Goal: Information Seeking & Learning: Learn about a topic

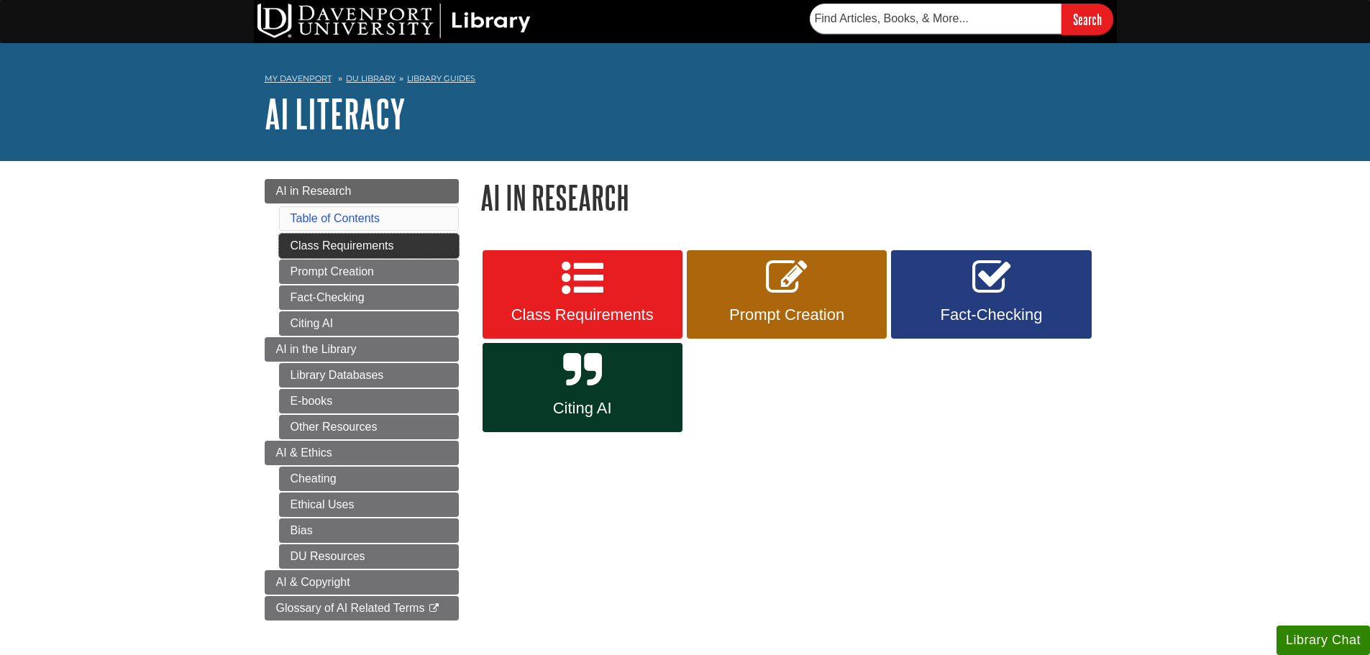
click at [412, 247] on link "Class Requirements" at bounding box center [369, 246] width 180 height 24
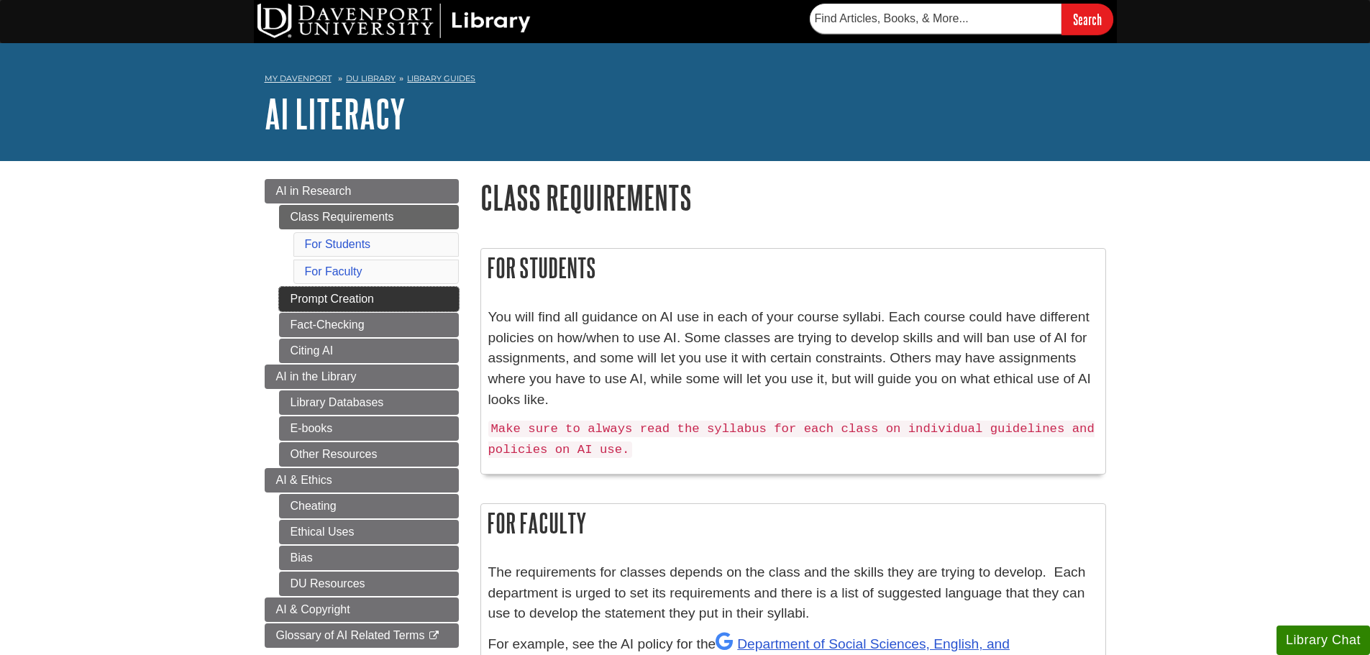
click at [454, 303] on link "Prompt Creation" at bounding box center [369, 299] width 180 height 24
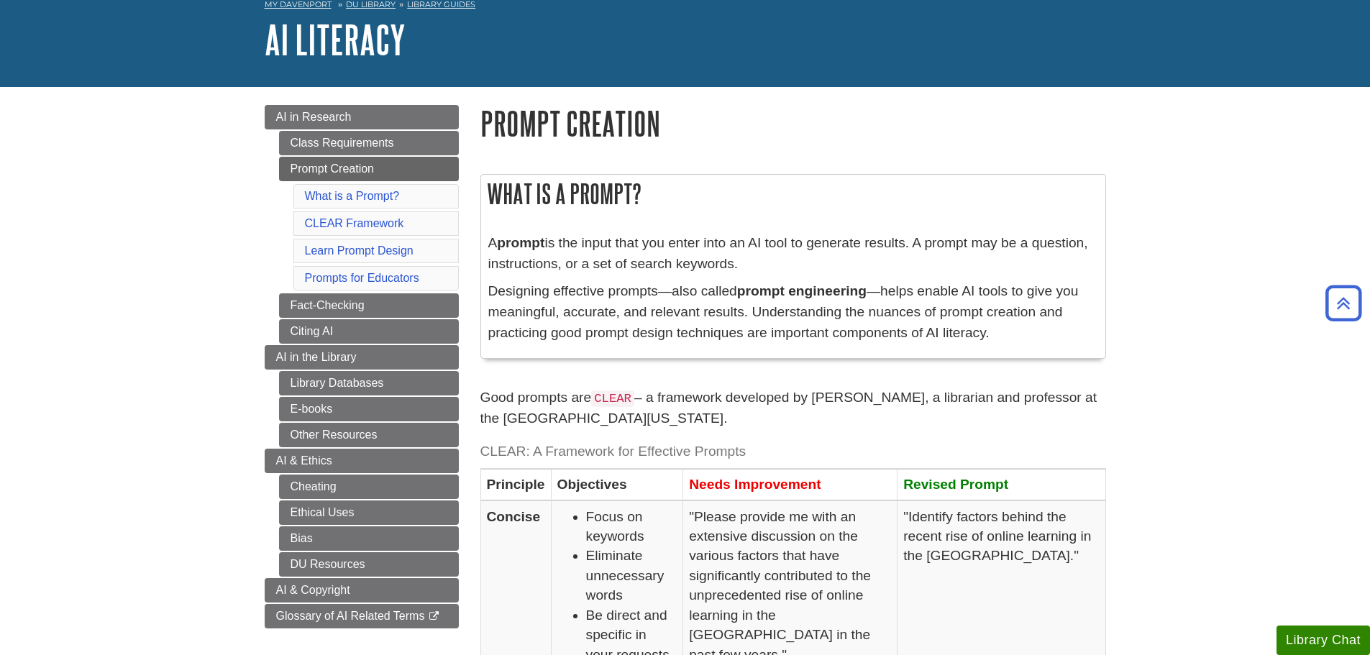
scroll to position [72, 0]
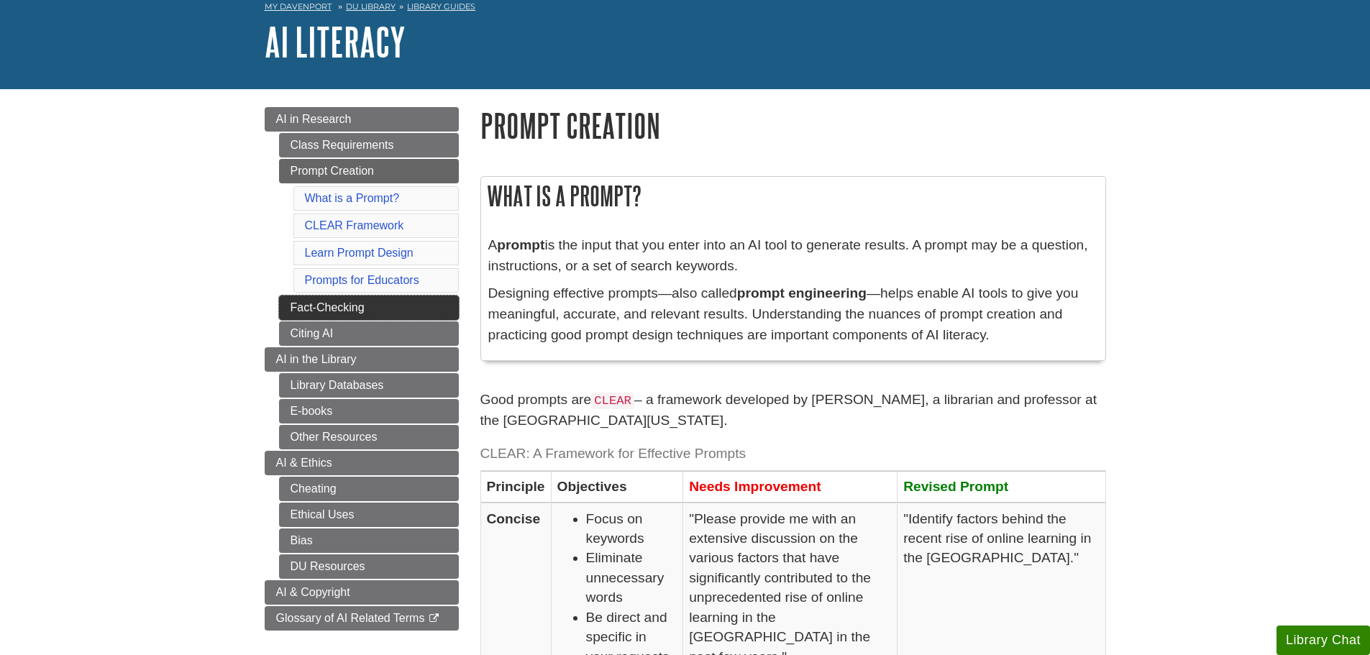
drag, startPoint x: 353, startPoint y: 308, endPoint x: 397, endPoint y: 312, distance: 44.8
click at [353, 308] on link "Fact-Checking" at bounding box center [369, 308] width 180 height 24
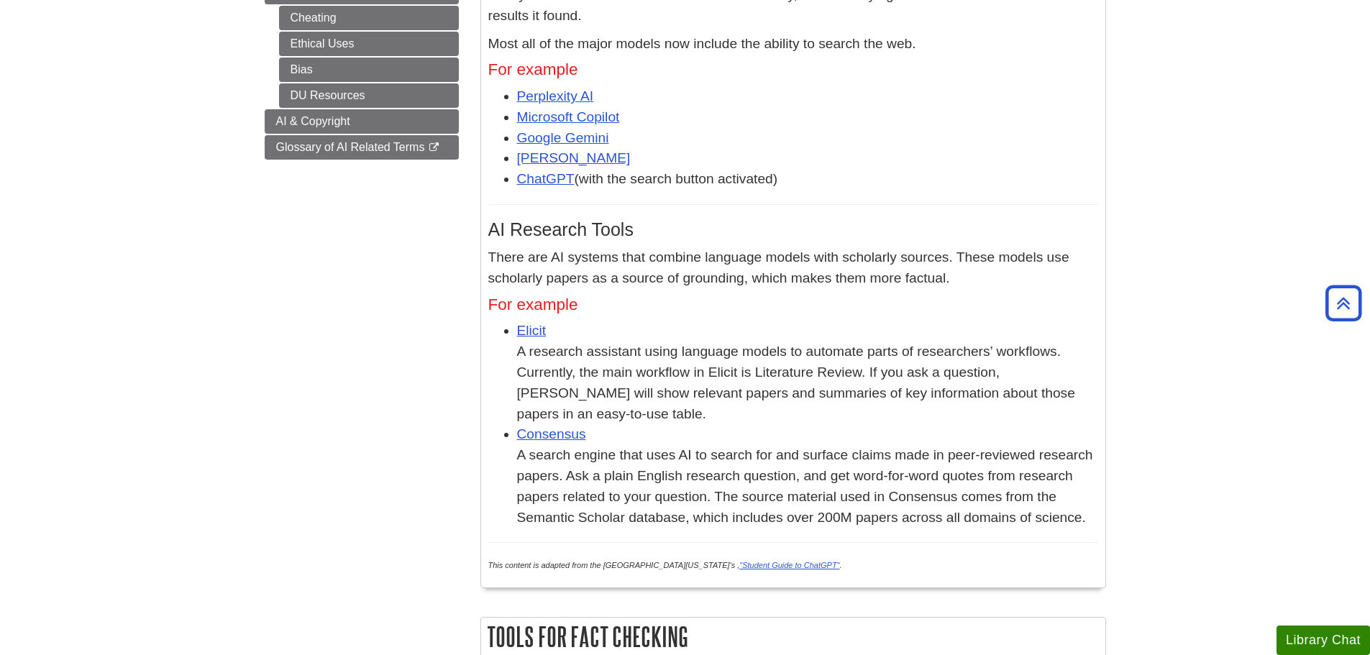
scroll to position [288, 0]
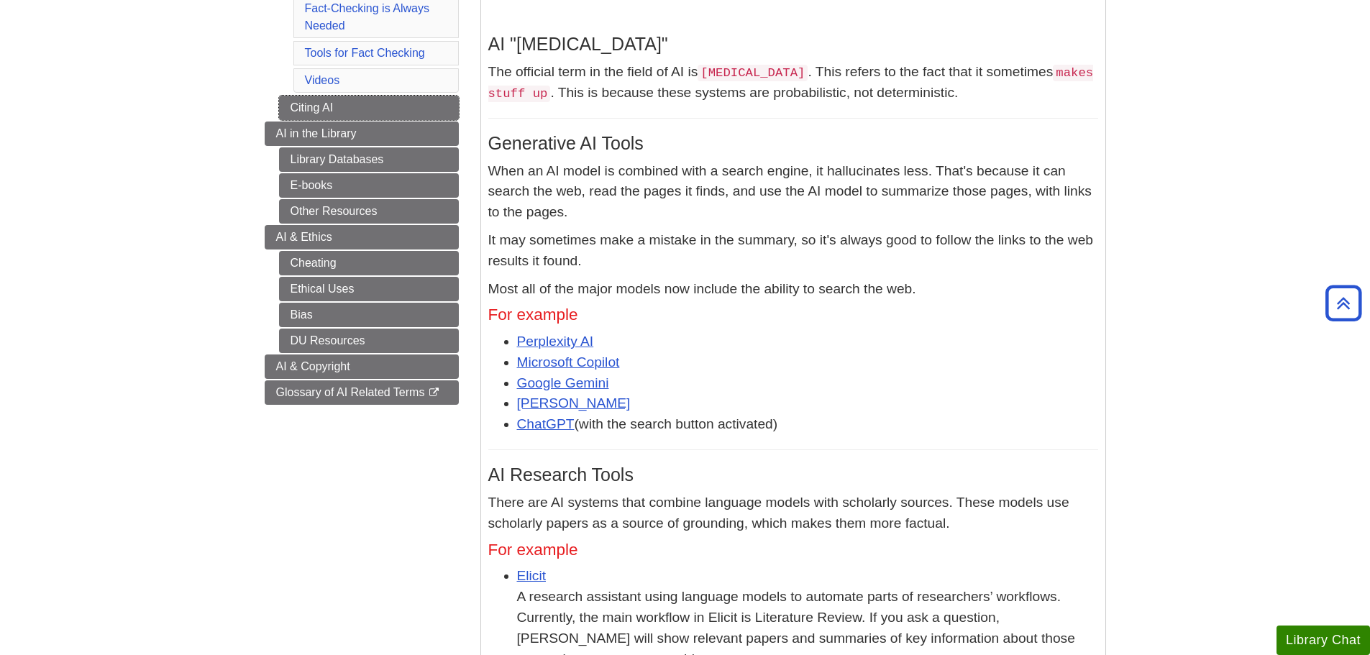
drag, startPoint x: 457, startPoint y: 106, endPoint x: 490, endPoint y: 109, distance: 33.3
click at [457, 106] on link "Citing AI" at bounding box center [369, 108] width 180 height 24
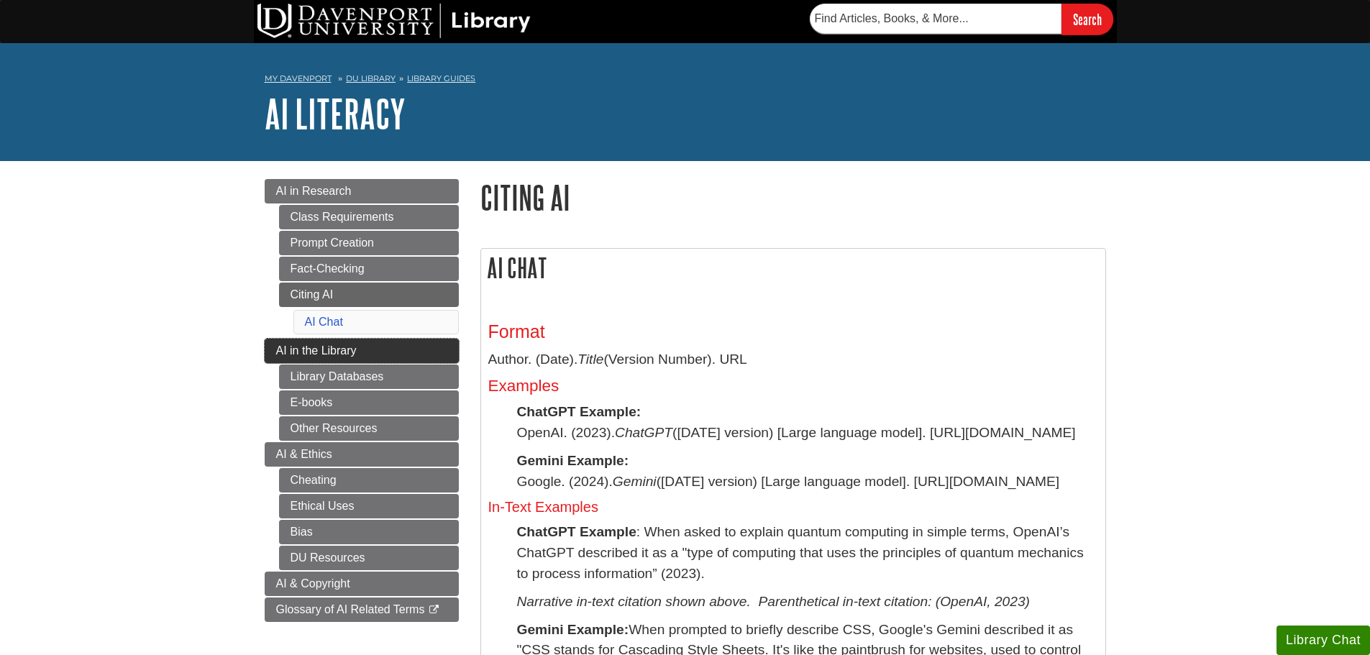
click at [280, 348] on span "AI in the Library" at bounding box center [316, 351] width 81 height 12
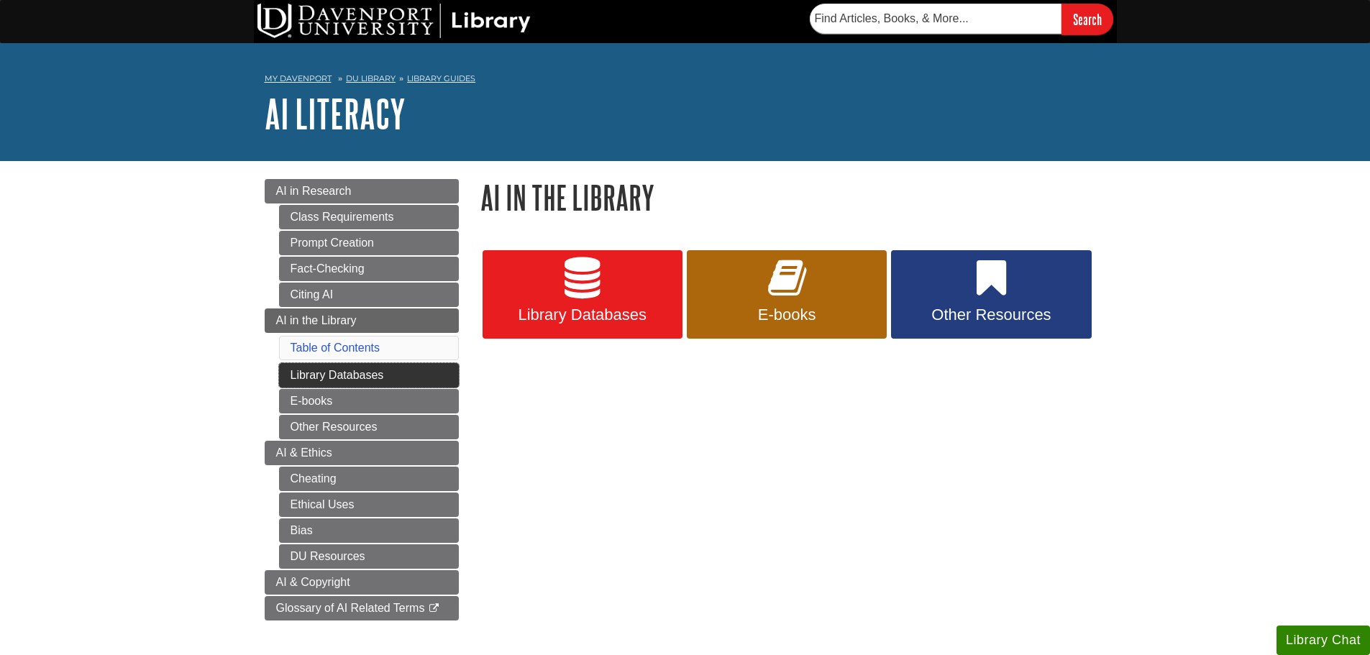
click at [387, 384] on link "Library Databases" at bounding box center [369, 375] width 180 height 24
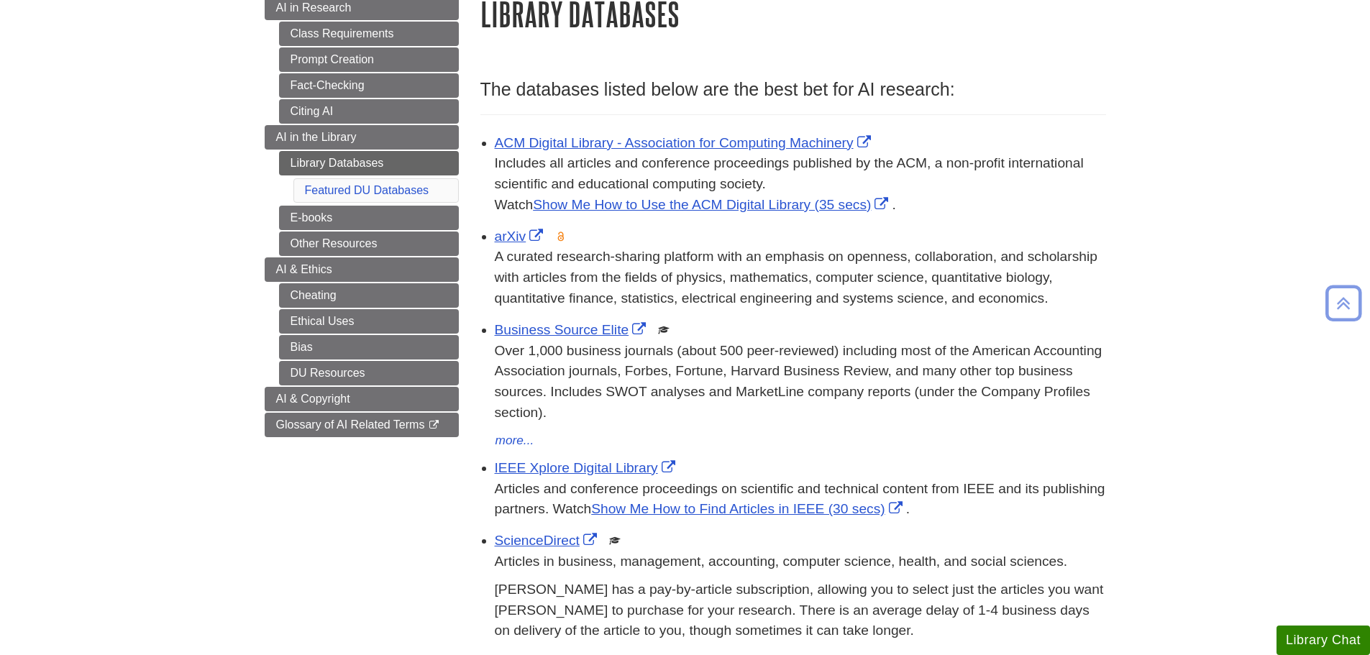
scroll to position [72, 0]
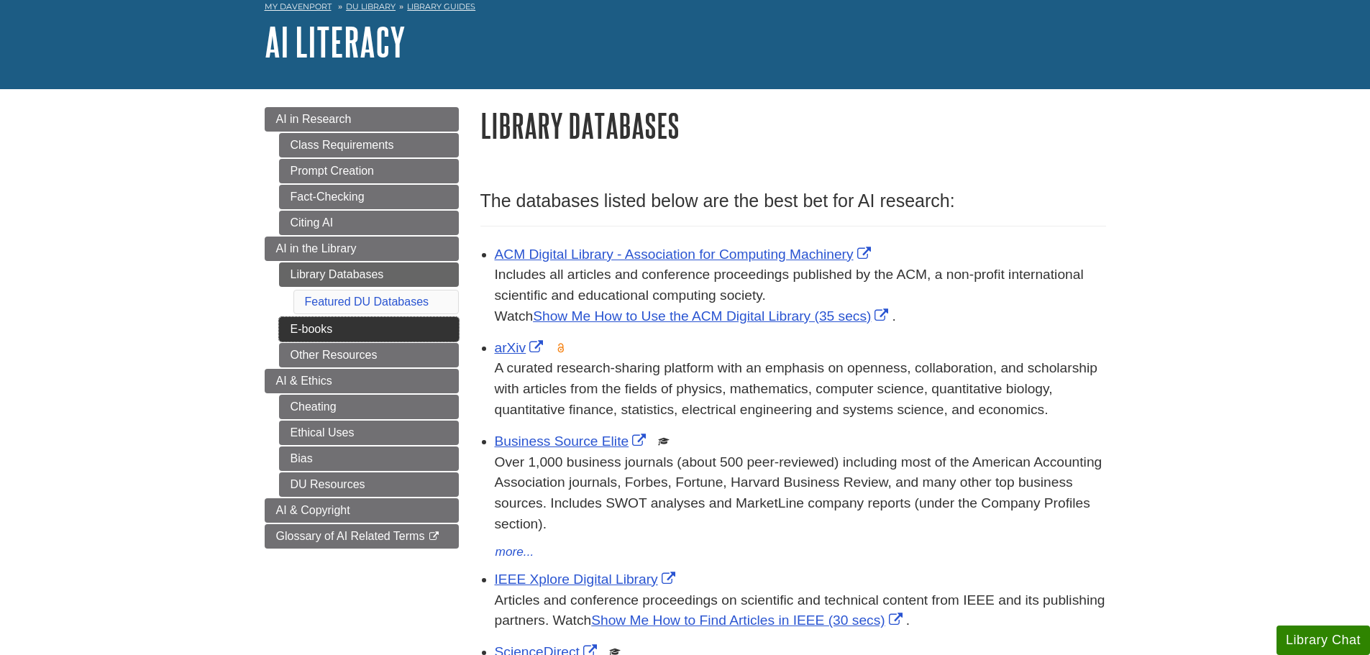
click at [450, 324] on link "E-books" at bounding box center [369, 329] width 180 height 24
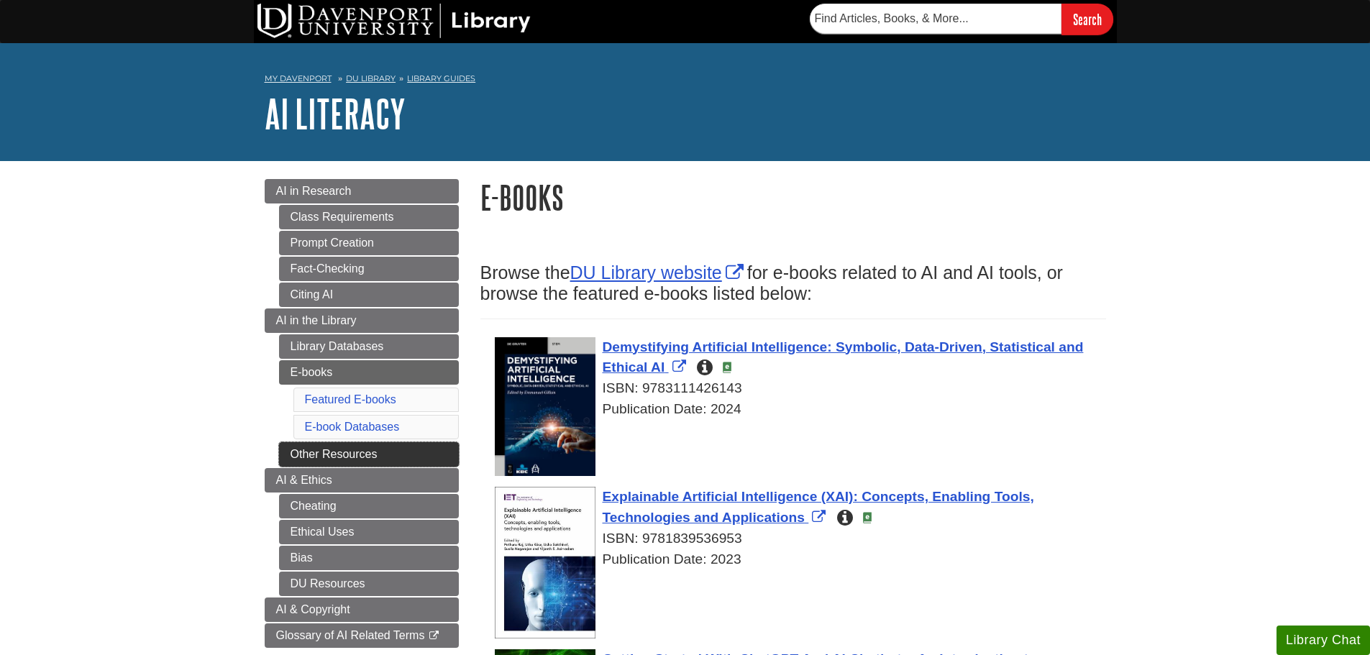
click at [321, 460] on link "Other Resources" at bounding box center [369, 454] width 180 height 24
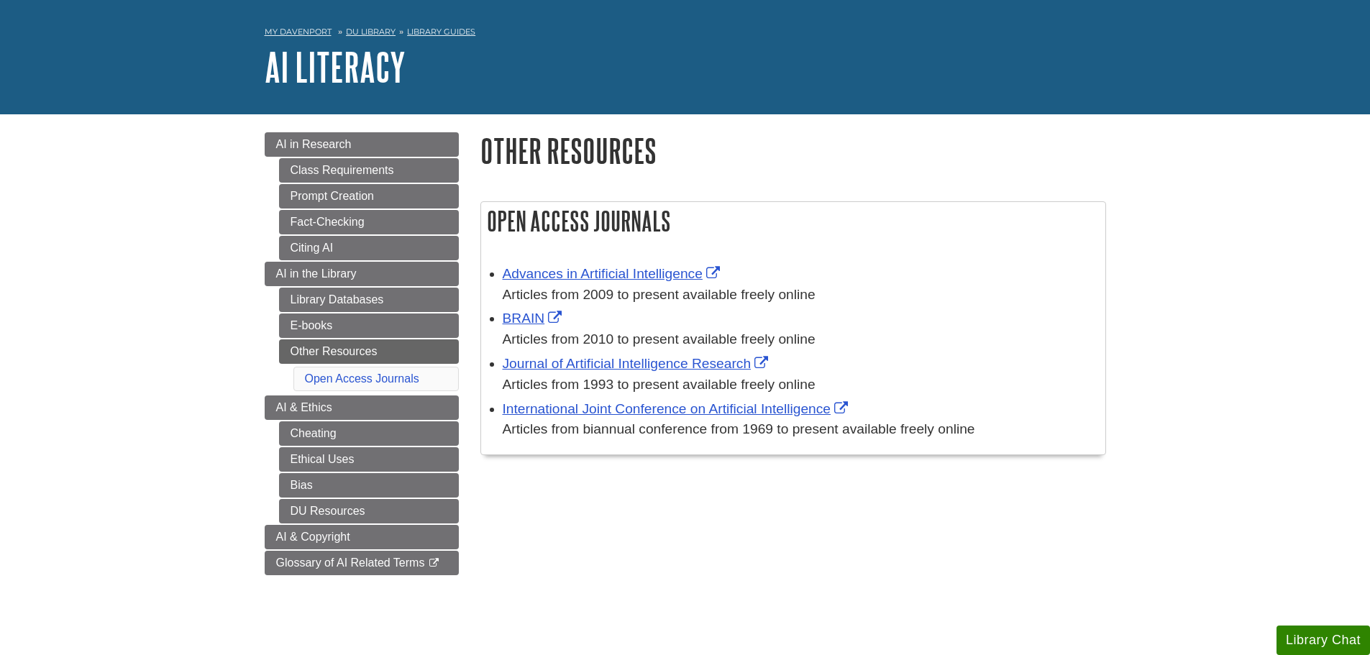
scroll to position [72, 0]
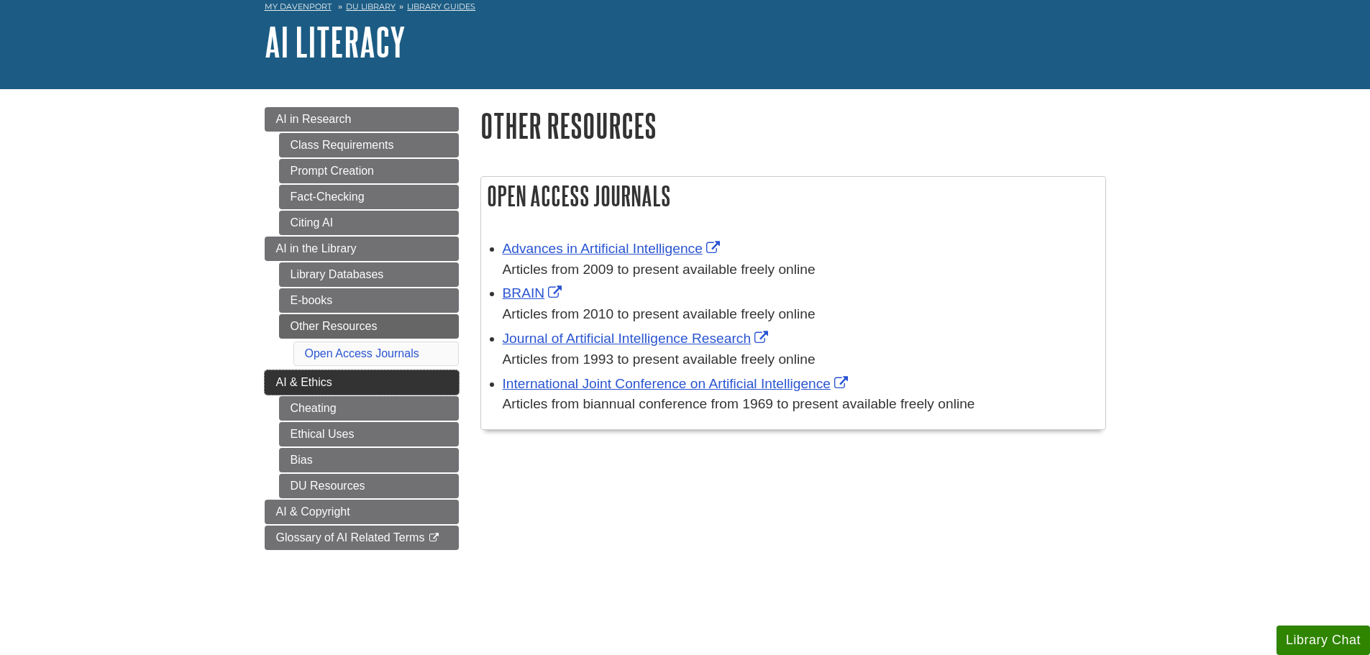
click at [284, 382] on span "AI & Ethics" at bounding box center [304, 382] width 56 height 12
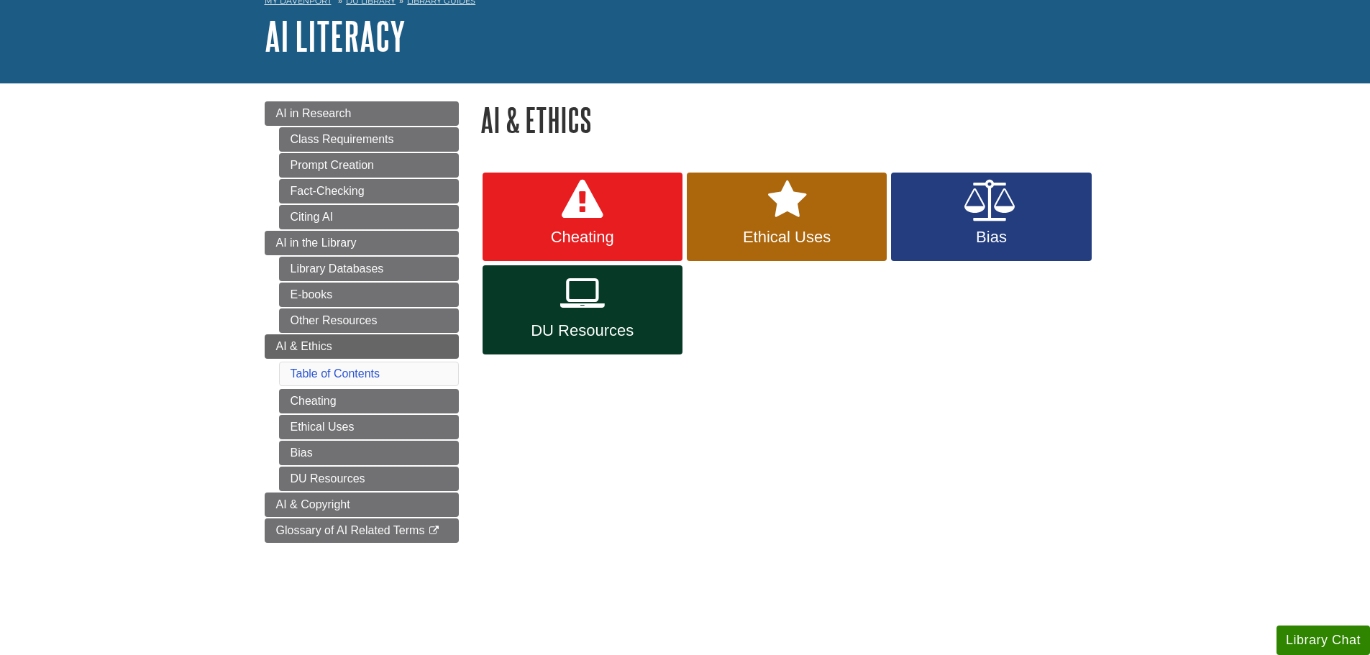
scroll to position [144, 0]
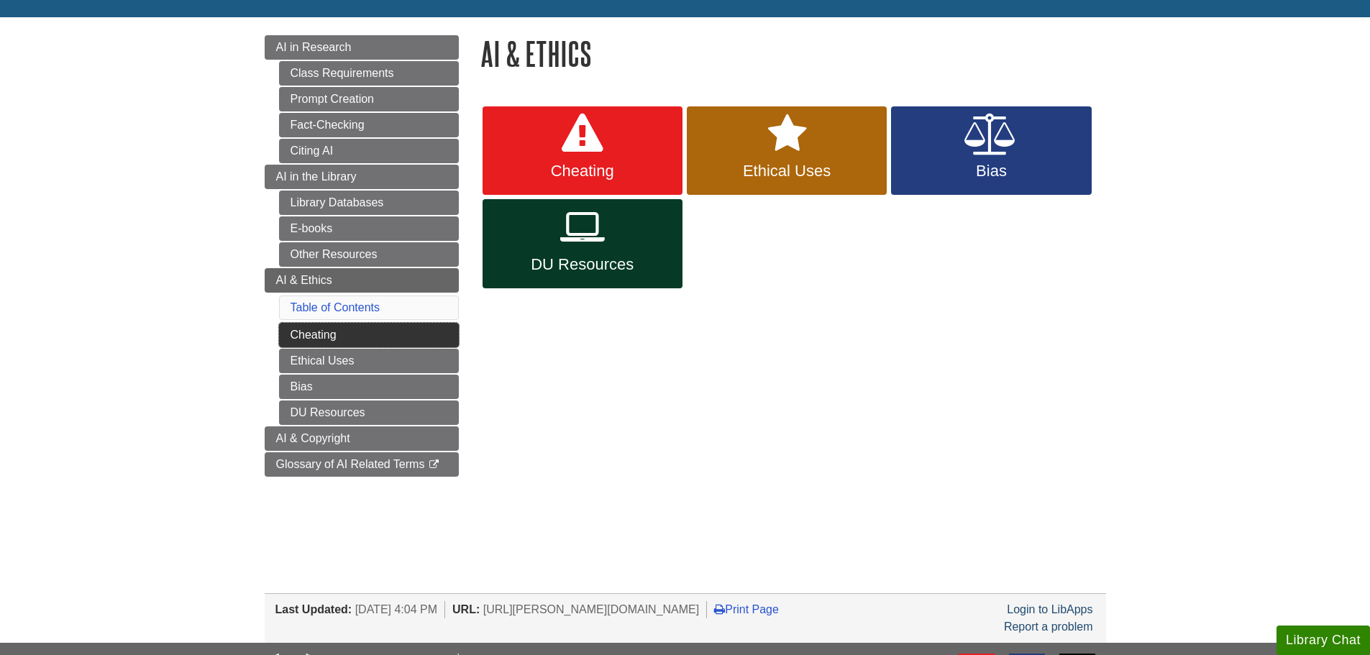
click at [316, 336] on link "Cheating" at bounding box center [369, 335] width 180 height 24
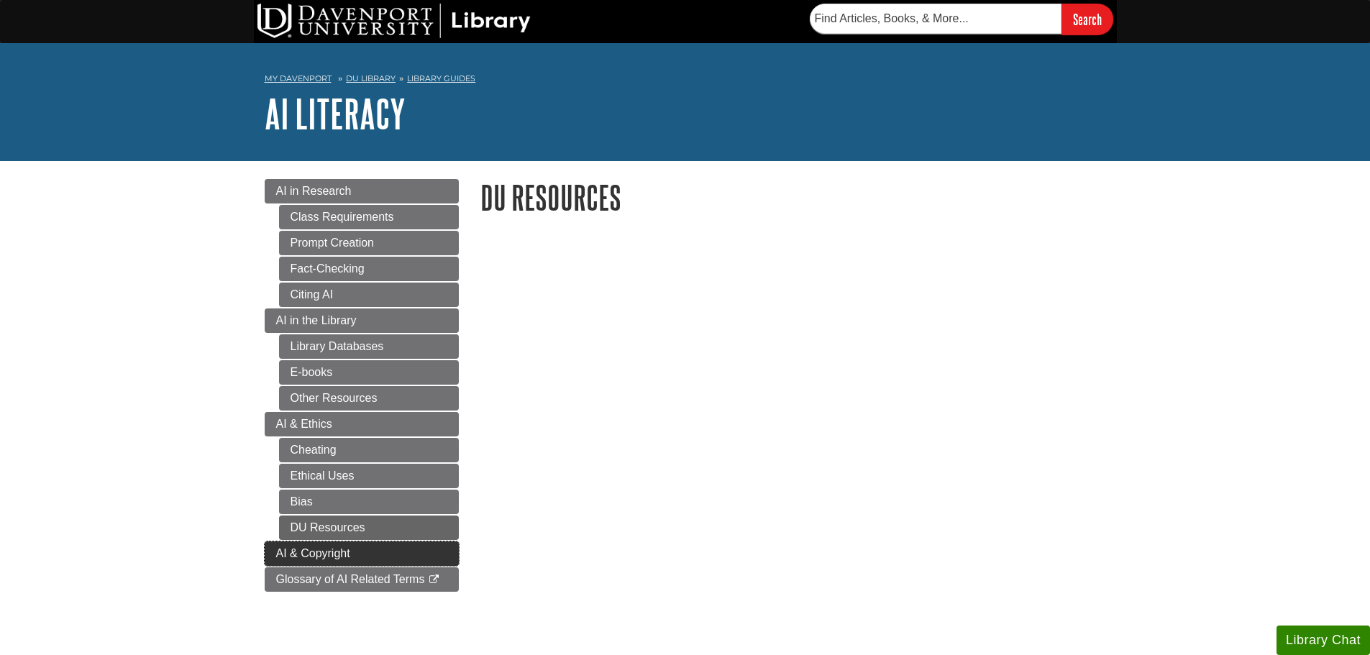
click at [274, 553] on link "AI & Copyright" at bounding box center [362, 554] width 194 height 24
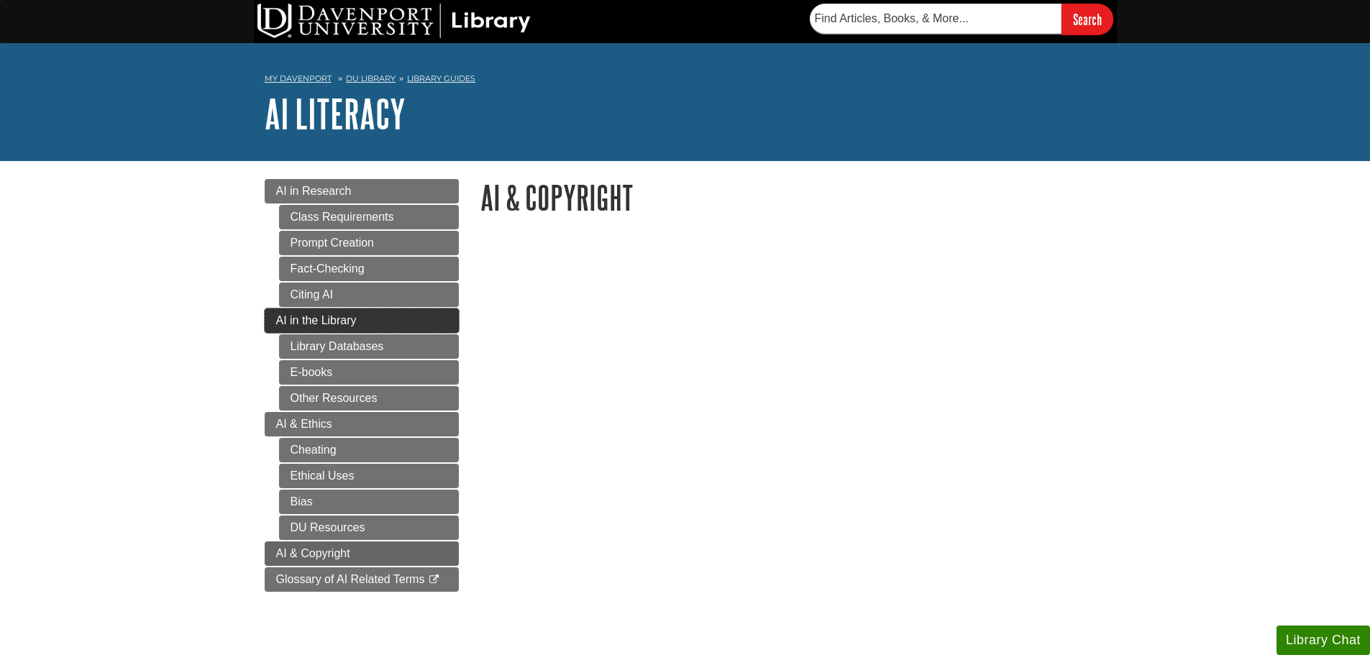
click at [291, 324] on span "AI in the Library" at bounding box center [316, 320] width 81 height 12
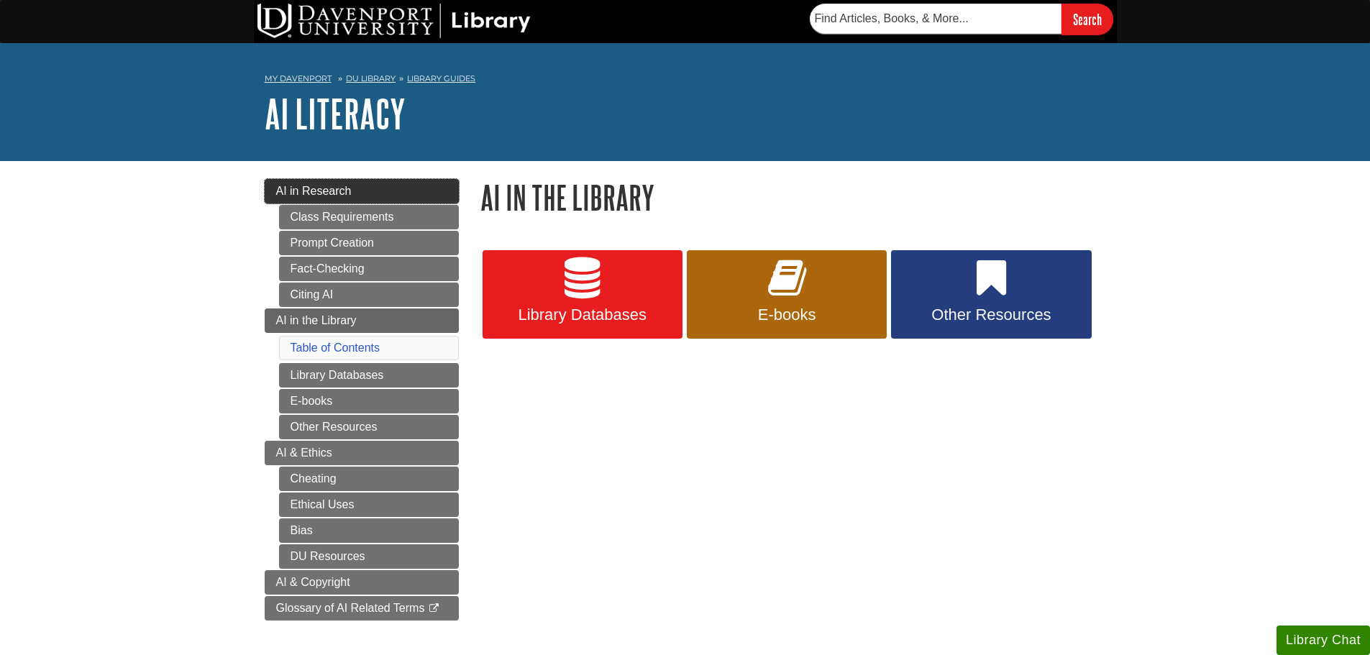
click at [283, 194] on span "AI in Research" at bounding box center [314, 191] width 76 height 12
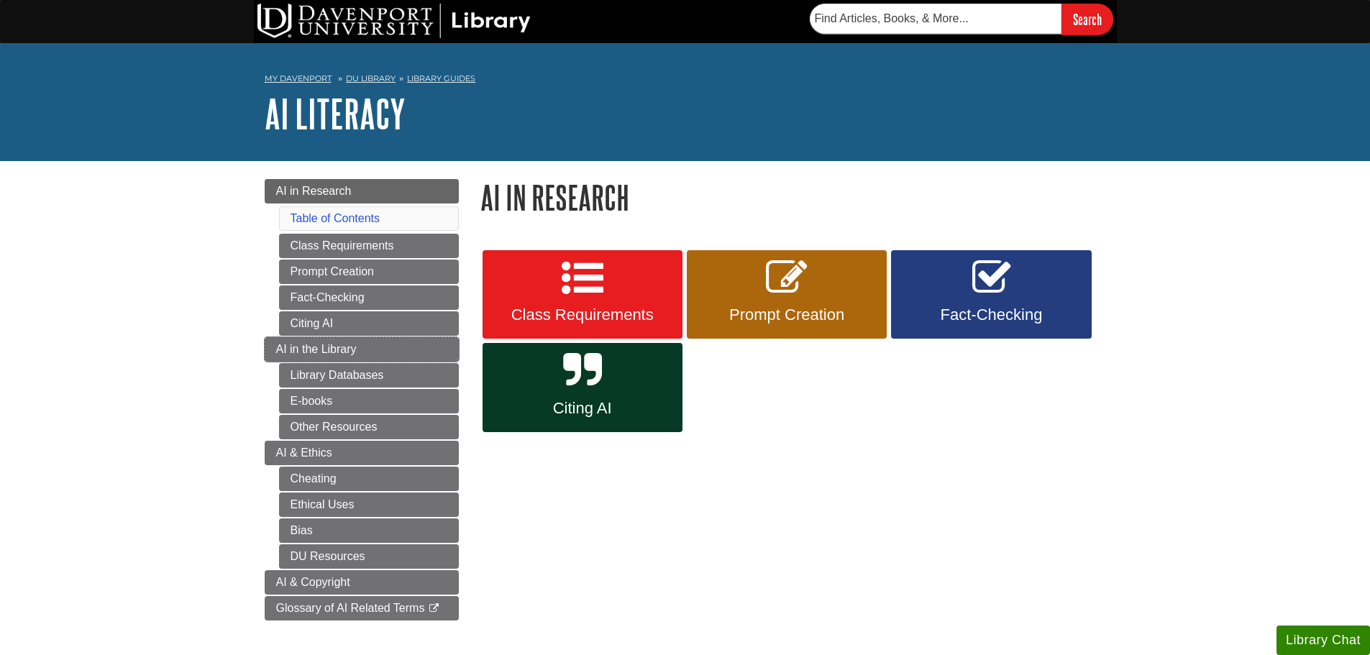
drag, startPoint x: 280, startPoint y: 350, endPoint x: 229, endPoint y: 360, distance: 52.2
click at [280, 350] on span "AI in the Library" at bounding box center [316, 349] width 81 height 12
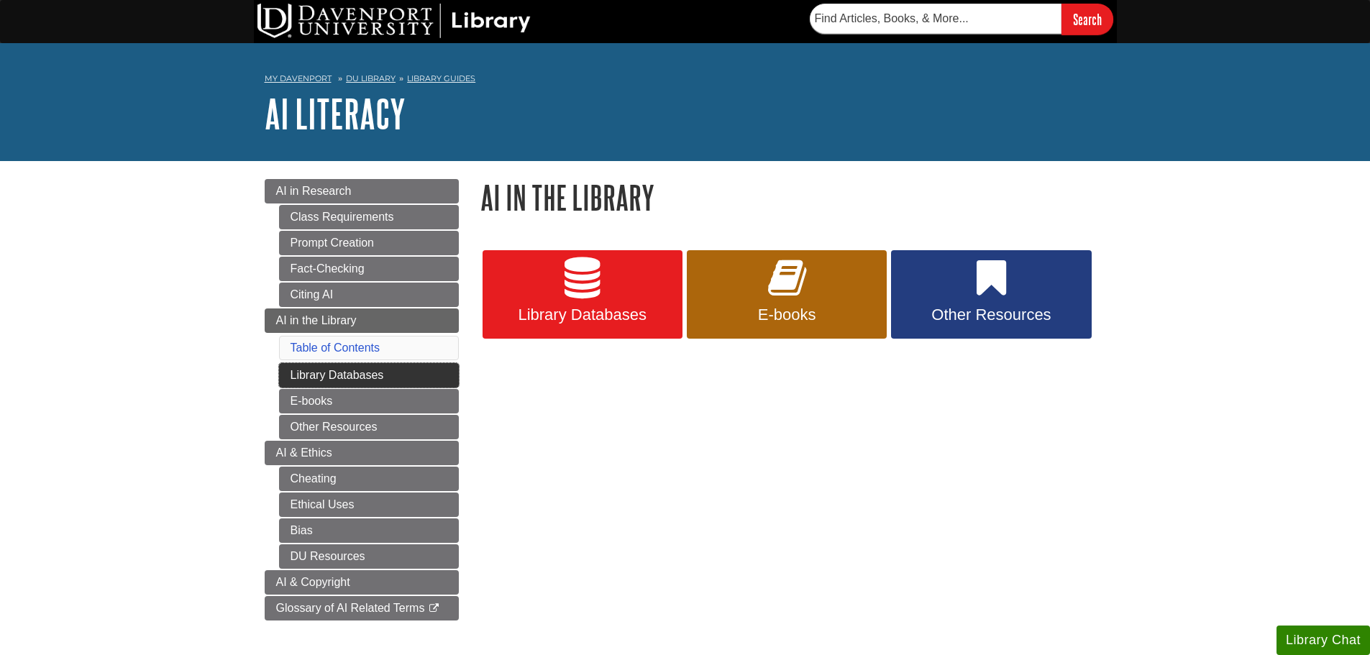
click at [302, 373] on link "Library Databases" at bounding box center [369, 375] width 180 height 24
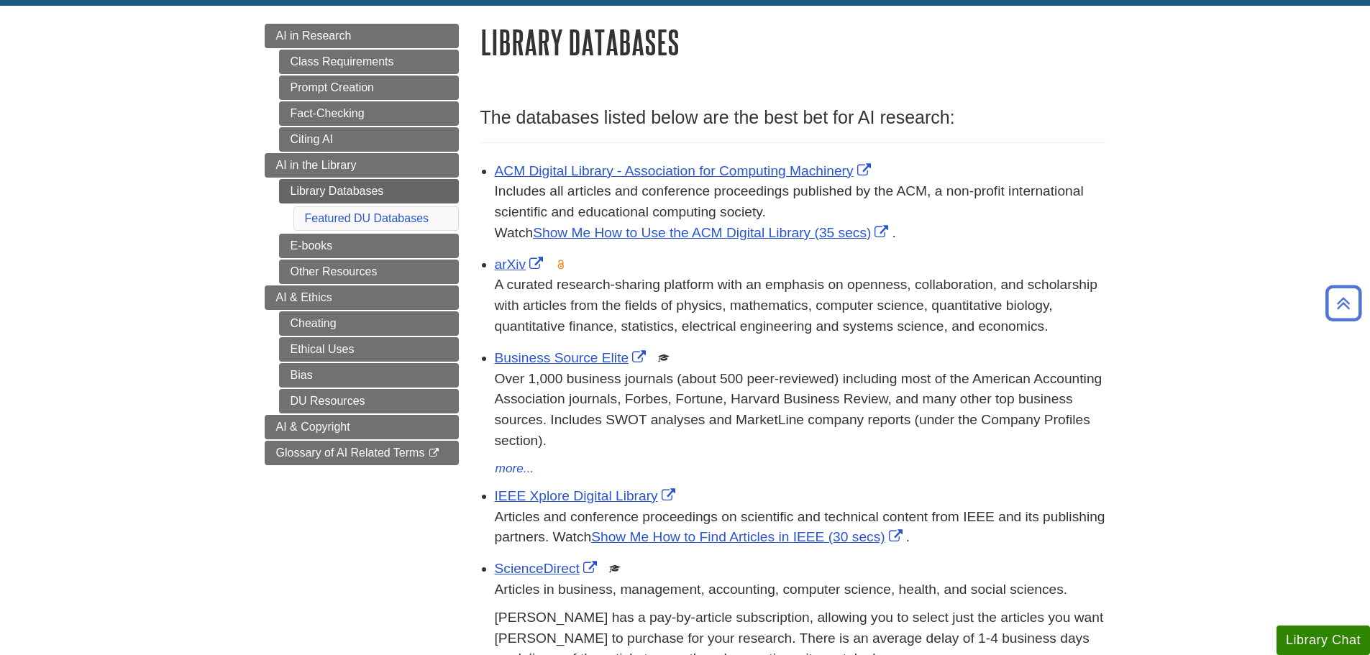
scroll to position [72, 0]
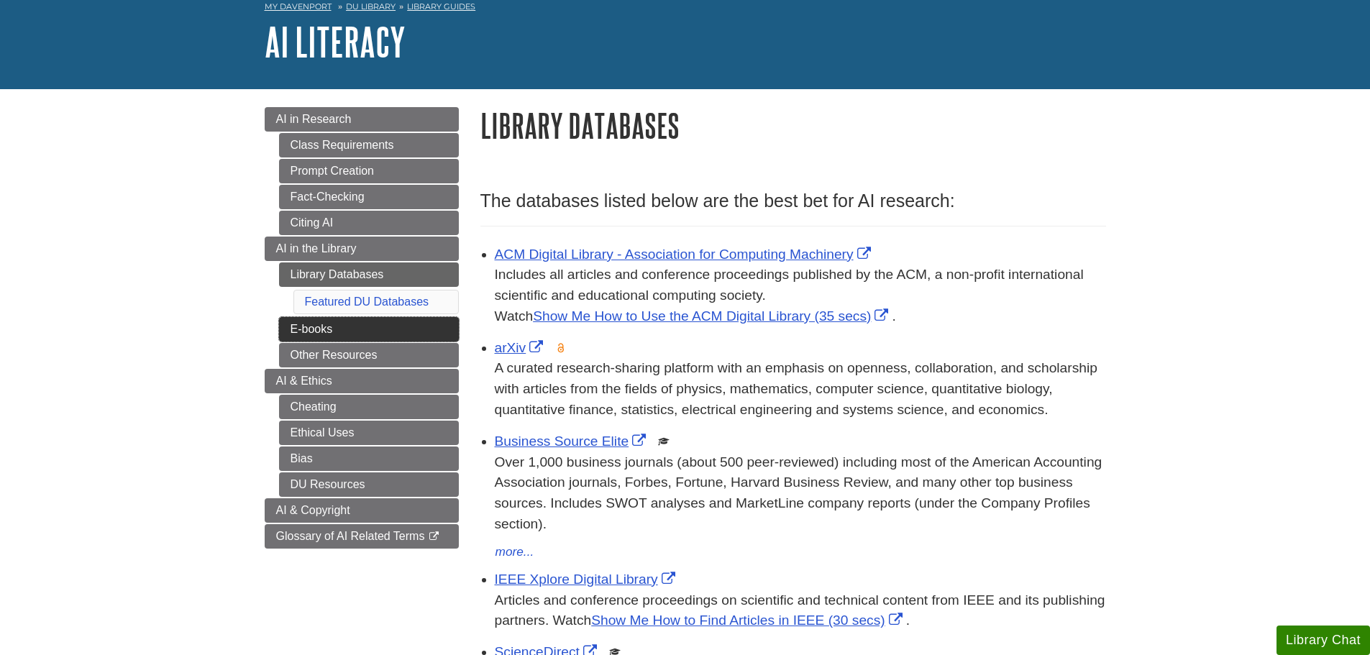
click at [299, 323] on link "E-books" at bounding box center [369, 329] width 180 height 24
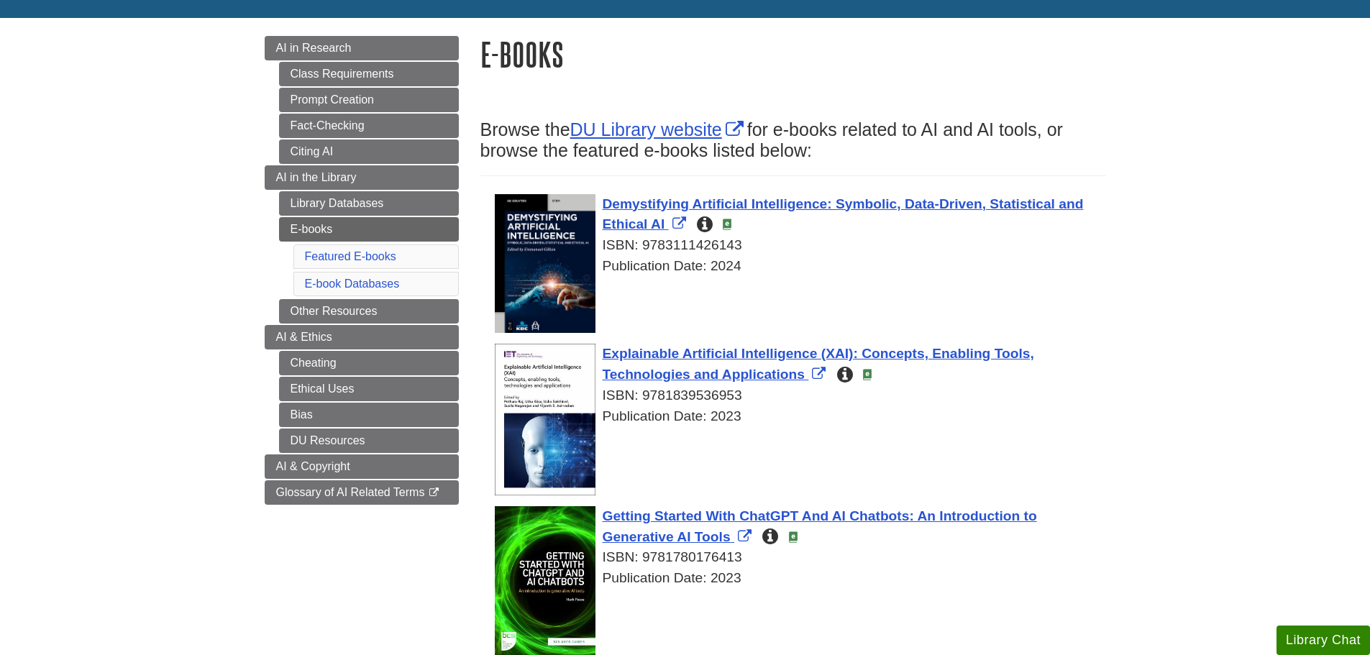
scroll to position [144, 0]
click at [625, 134] on link "DU Library website" at bounding box center [658, 129] width 177 height 20
click at [708, 224] on icon "Built as a collaborative effort between academia and the industry, this book br…" at bounding box center [705, 224] width 16 height 14
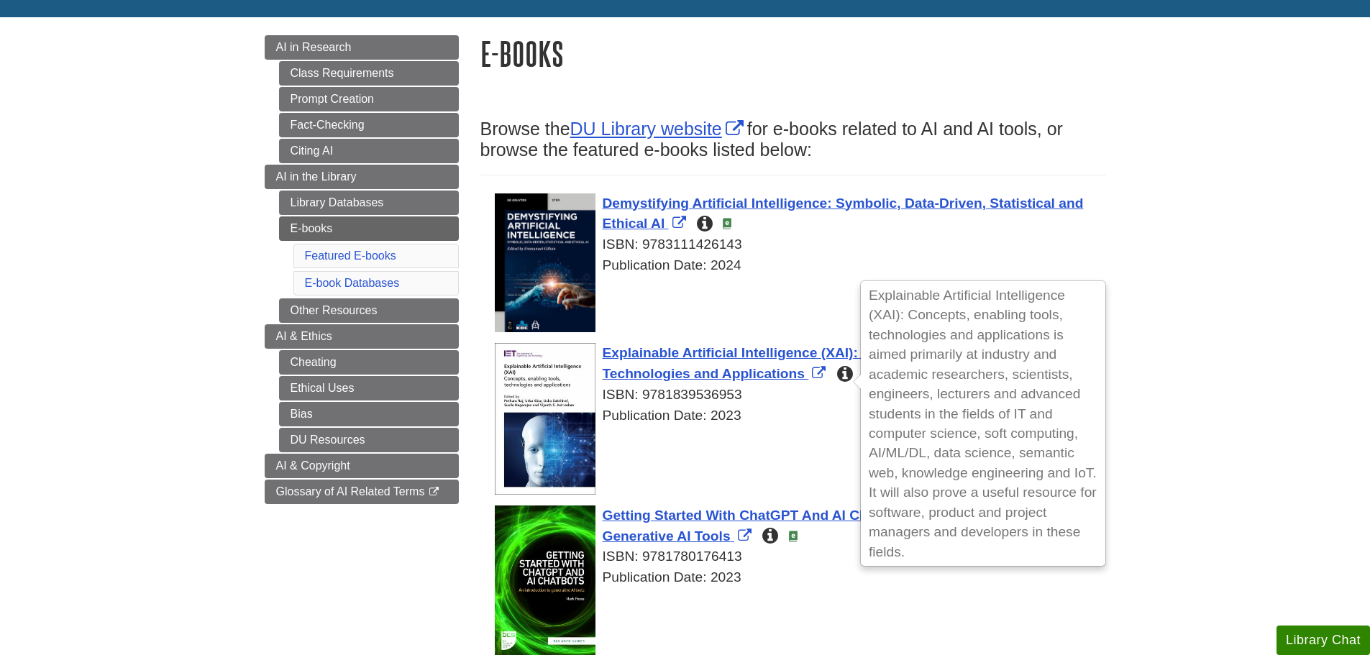
click at [847, 369] on icon "Explainable Artificial Intelligence (XAI): Concepts, enabling tools, technologi…" at bounding box center [845, 375] width 16 height 14
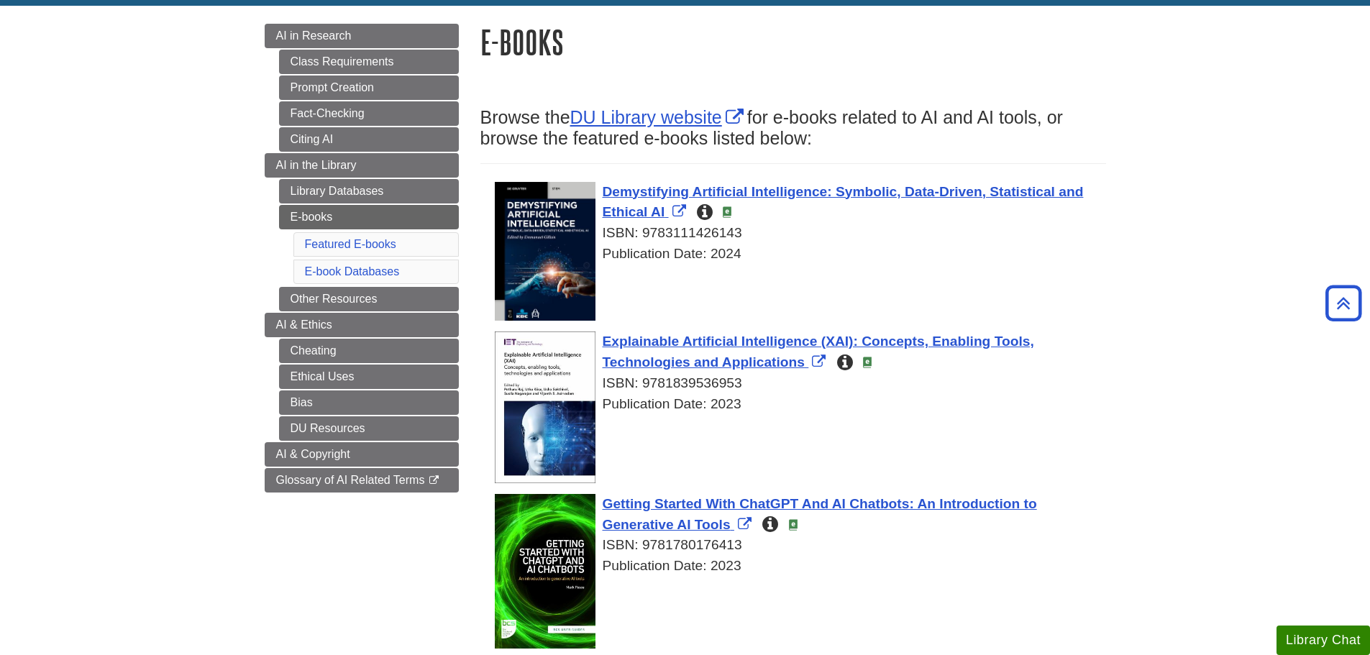
scroll to position [72, 0]
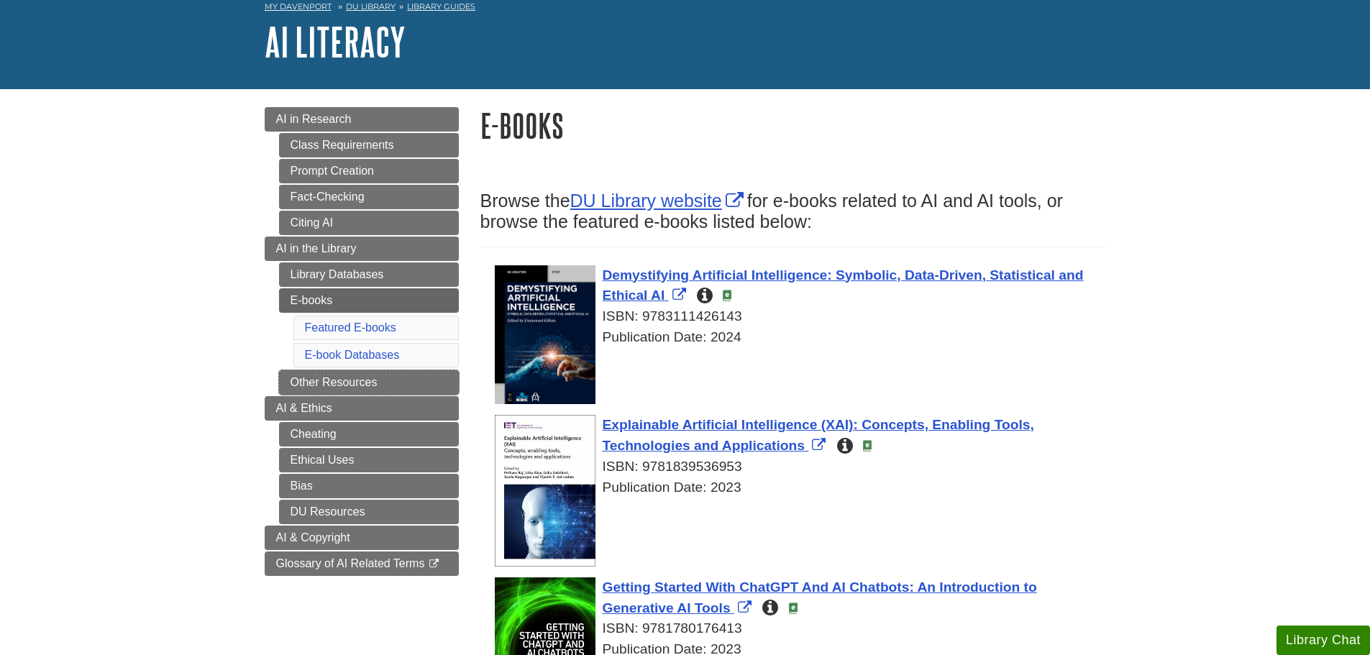
drag, startPoint x: 340, startPoint y: 374, endPoint x: 254, endPoint y: 335, distance: 95.0
click at [340, 374] on link "Other Resources" at bounding box center [369, 382] width 180 height 24
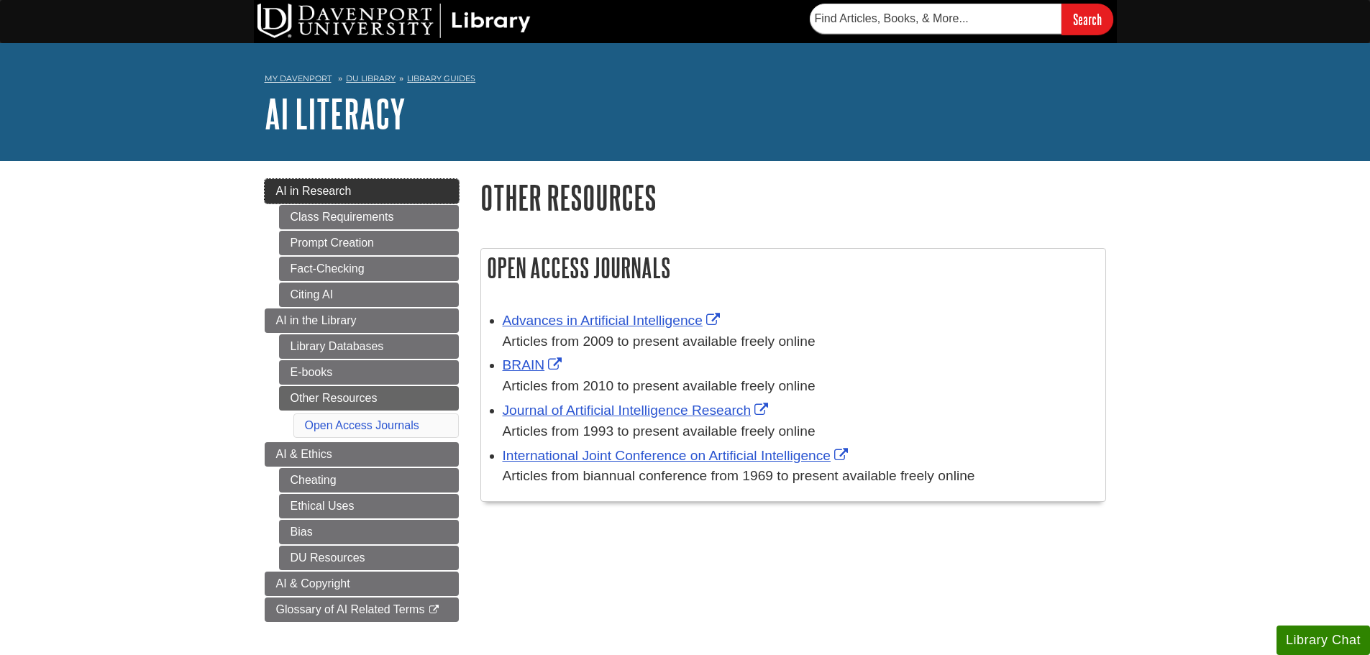
click at [299, 201] on link "AI in Research" at bounding box center [362, 191] width 194 height 24
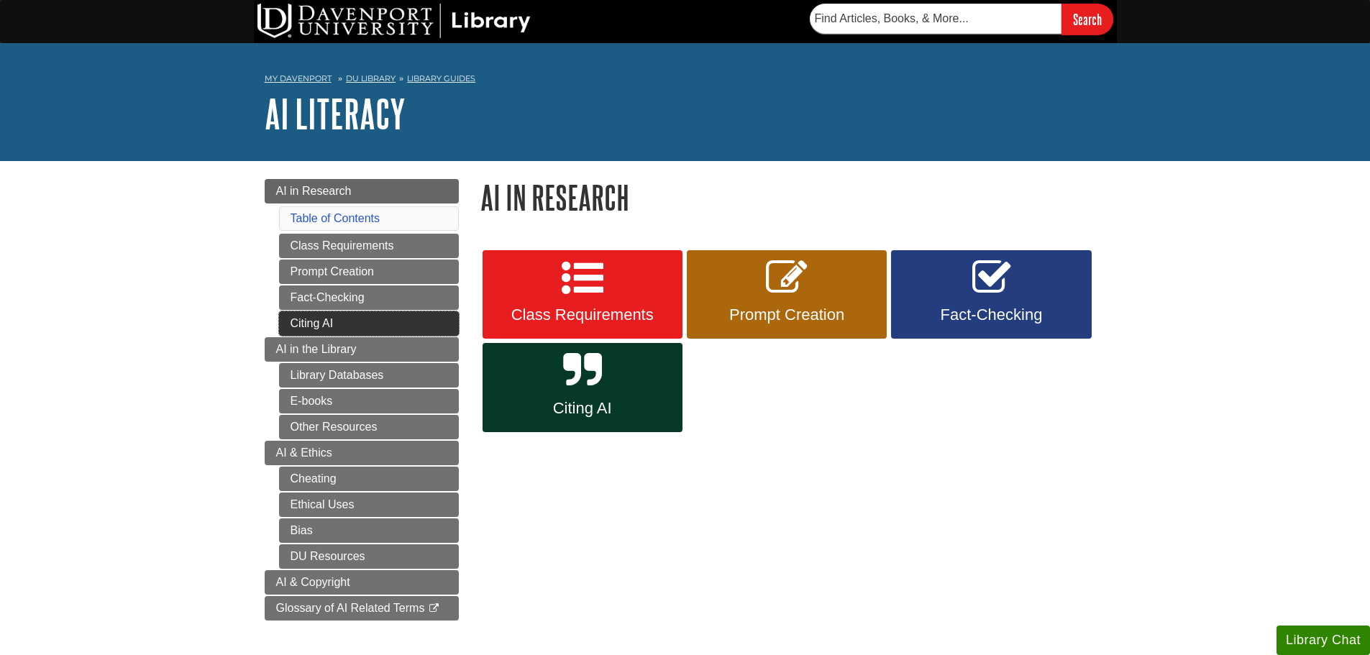
click at [286, 329] on link "Citing AI" at bounding box center [369, 324] width 180 height 24
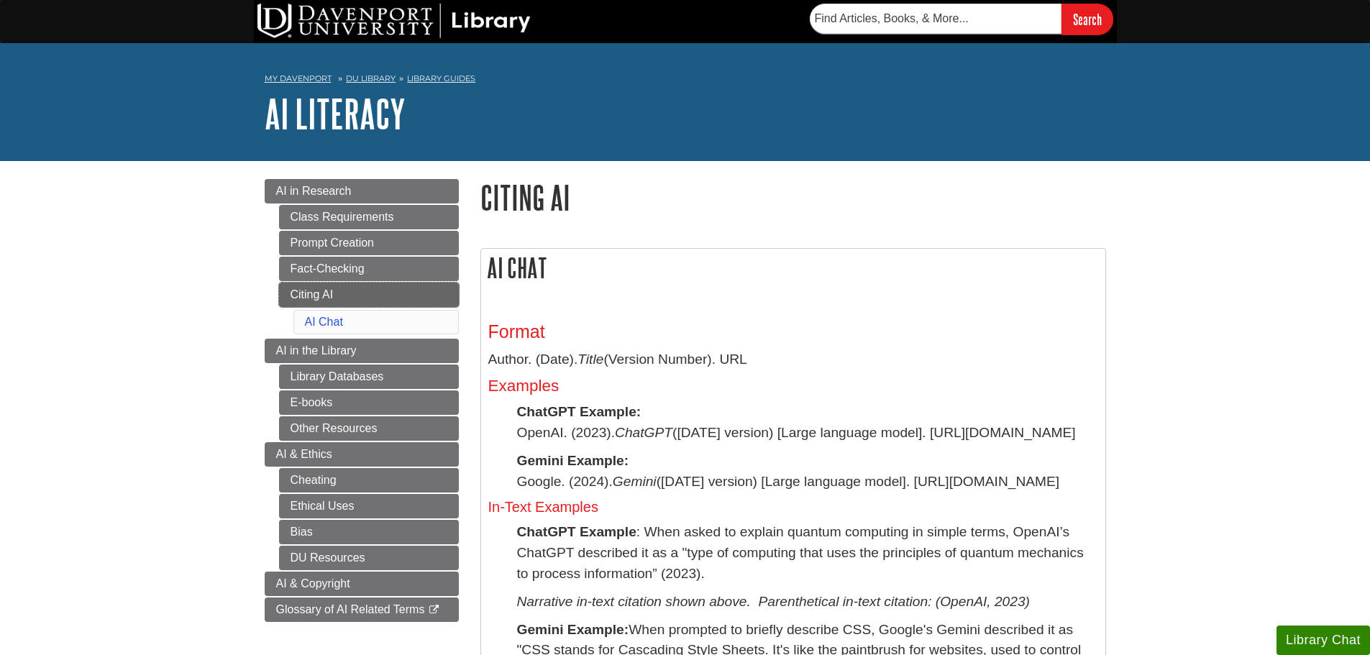
click at [296, 286] on link "Citing AI" at bounding box center [369, 295] width 180 height 24
click at [301, 273] on link "Fact-Checking" at bounding box center [369, 269] width 180 height 24
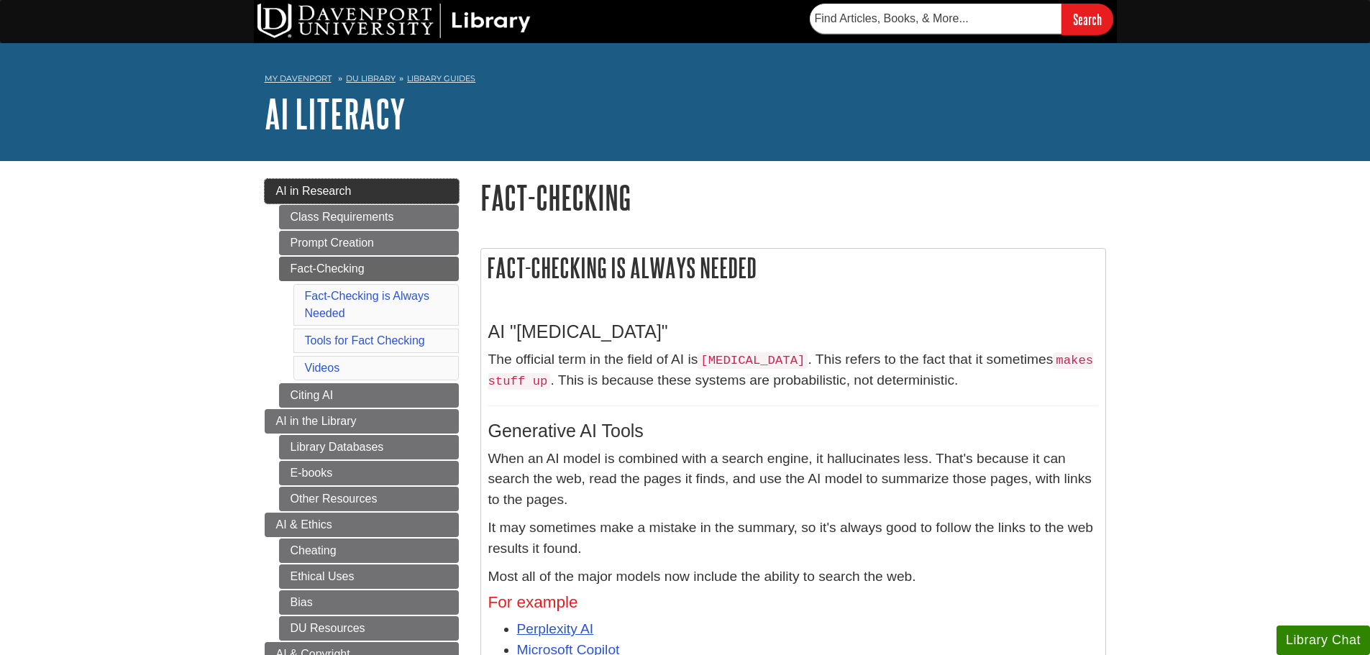
click at [316, 191] on span "AI in Research" at bounding box center [314, 191] width 76 height 12
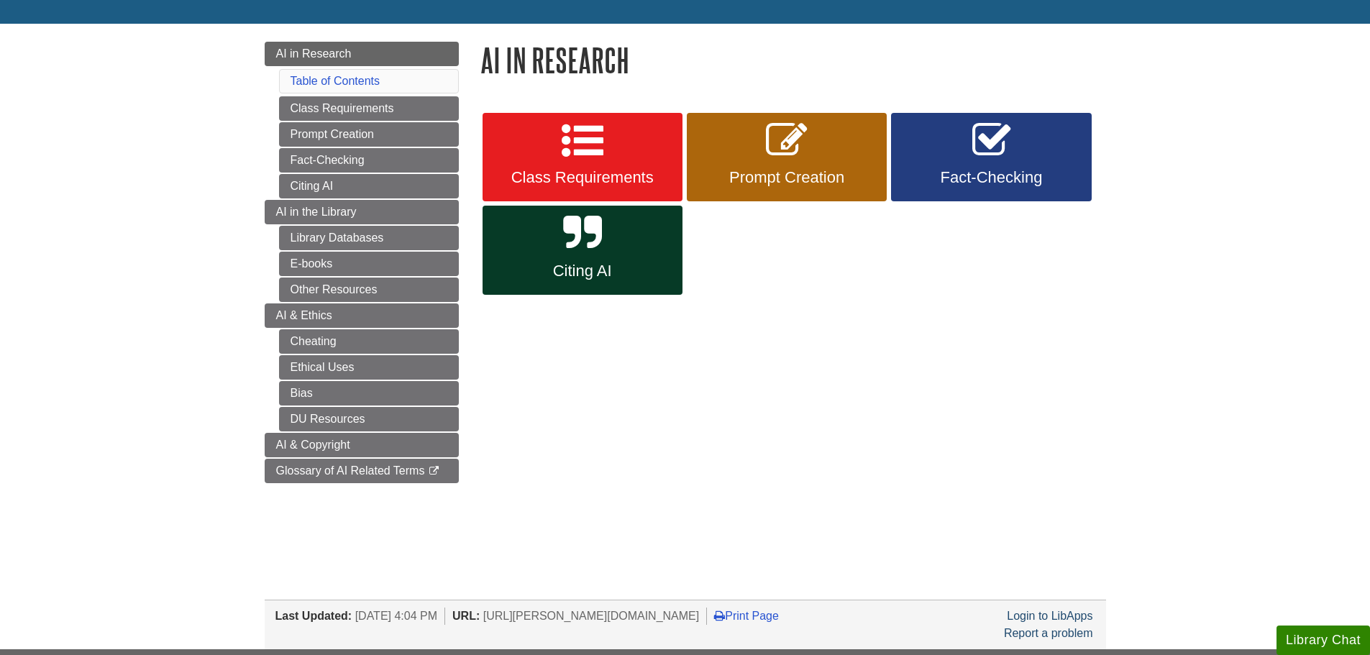
scroll to position [144, 0]
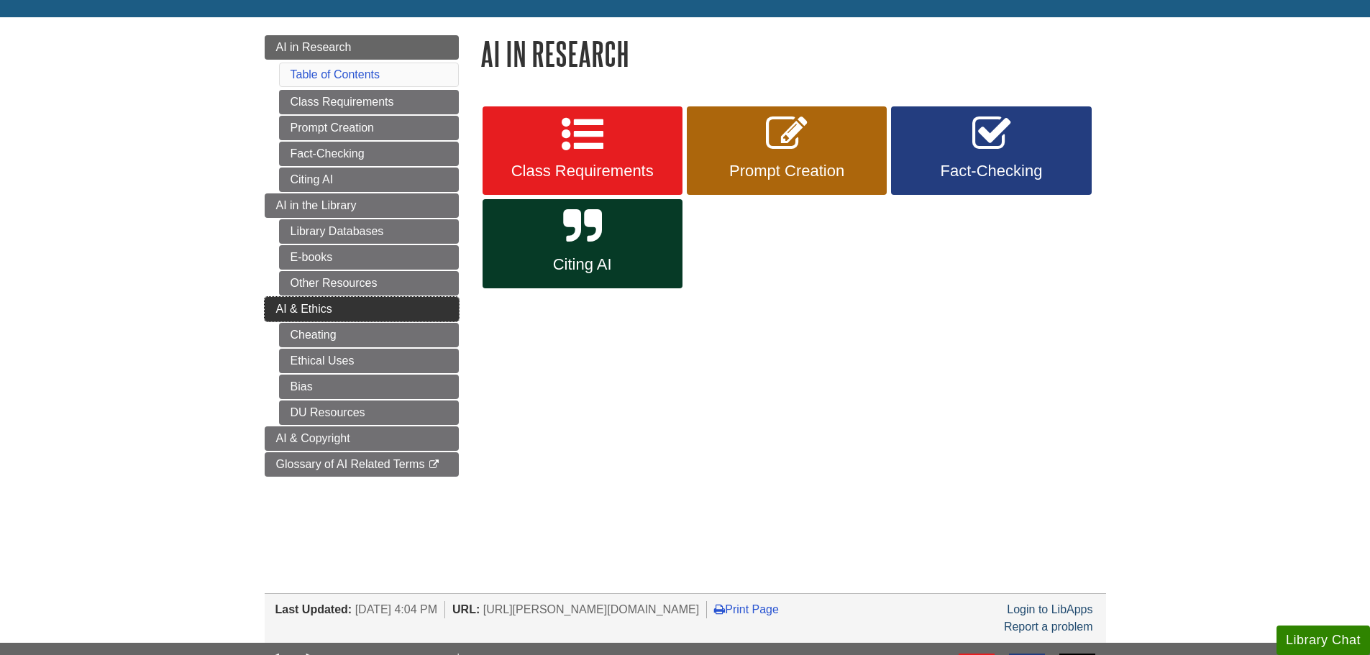
click at [286, 304] on span "AI & Ethics" at bounding box center [304, 309] width 56 height 12
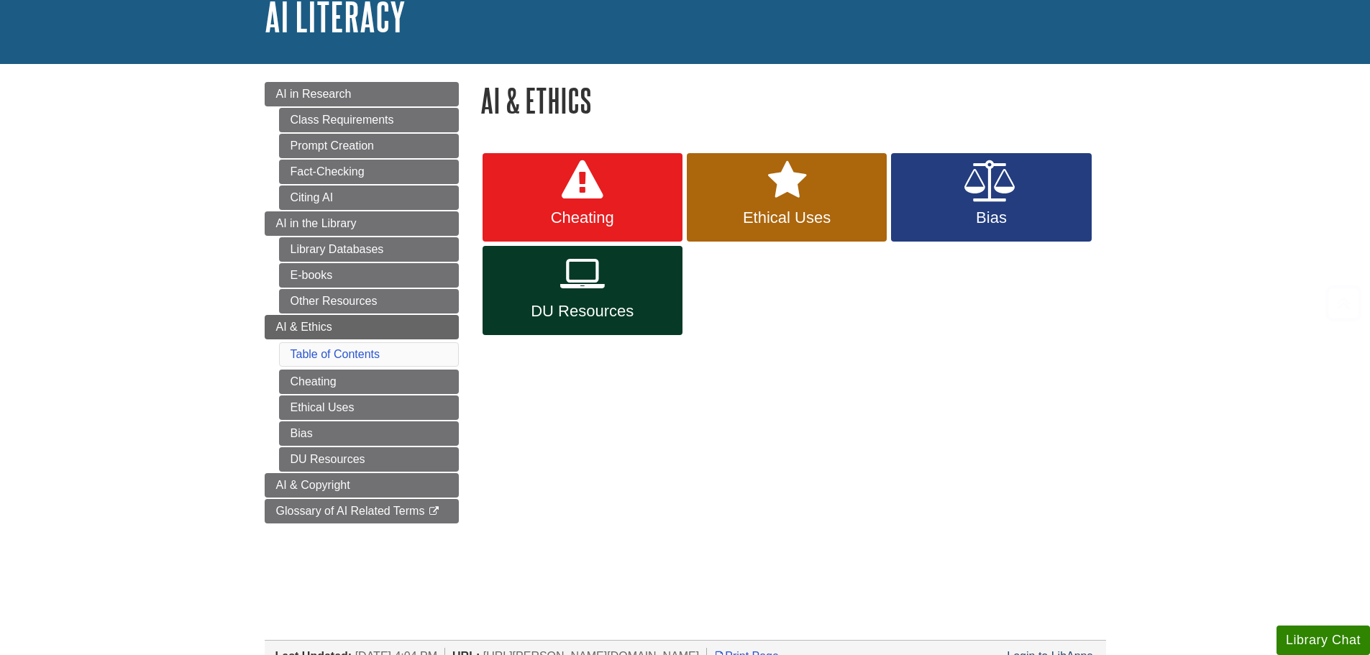
scroll to position [216, 0]
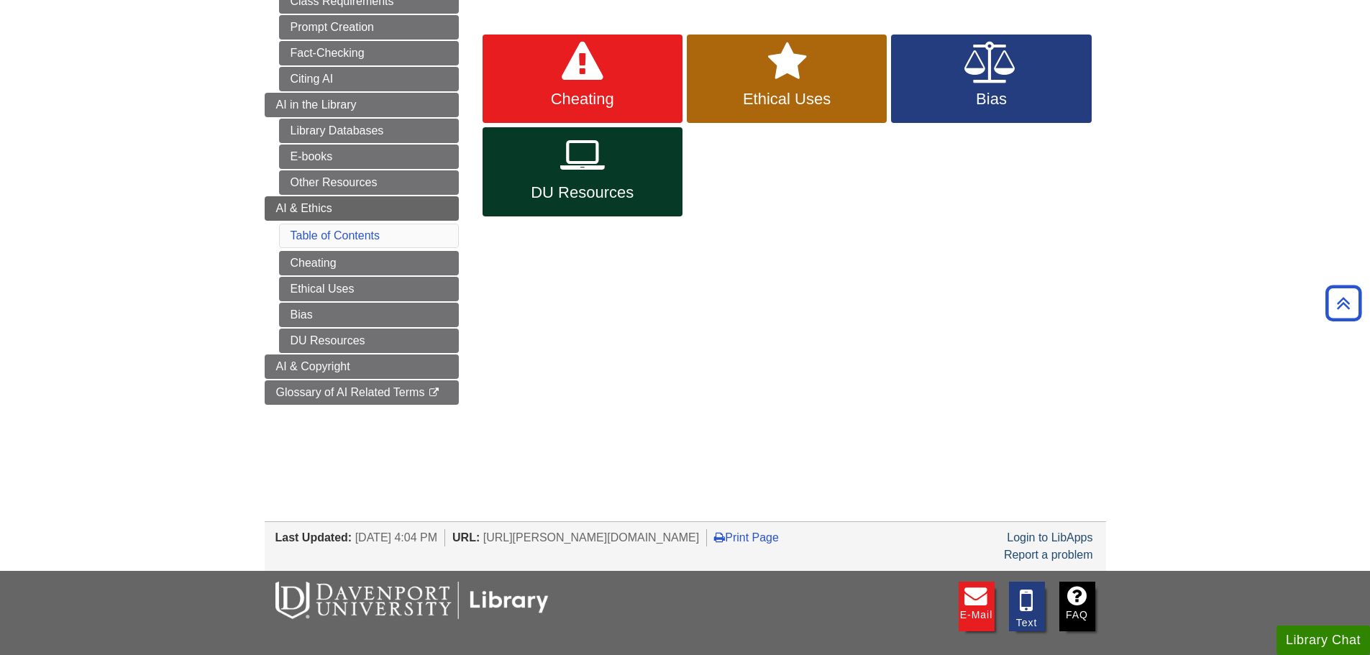
click at [193, 364] on body "Skip to Main Content Search My Davenport DU Library Library Guides AI Literacy …" at bounding box center [685, 302] width 1370 height 1037
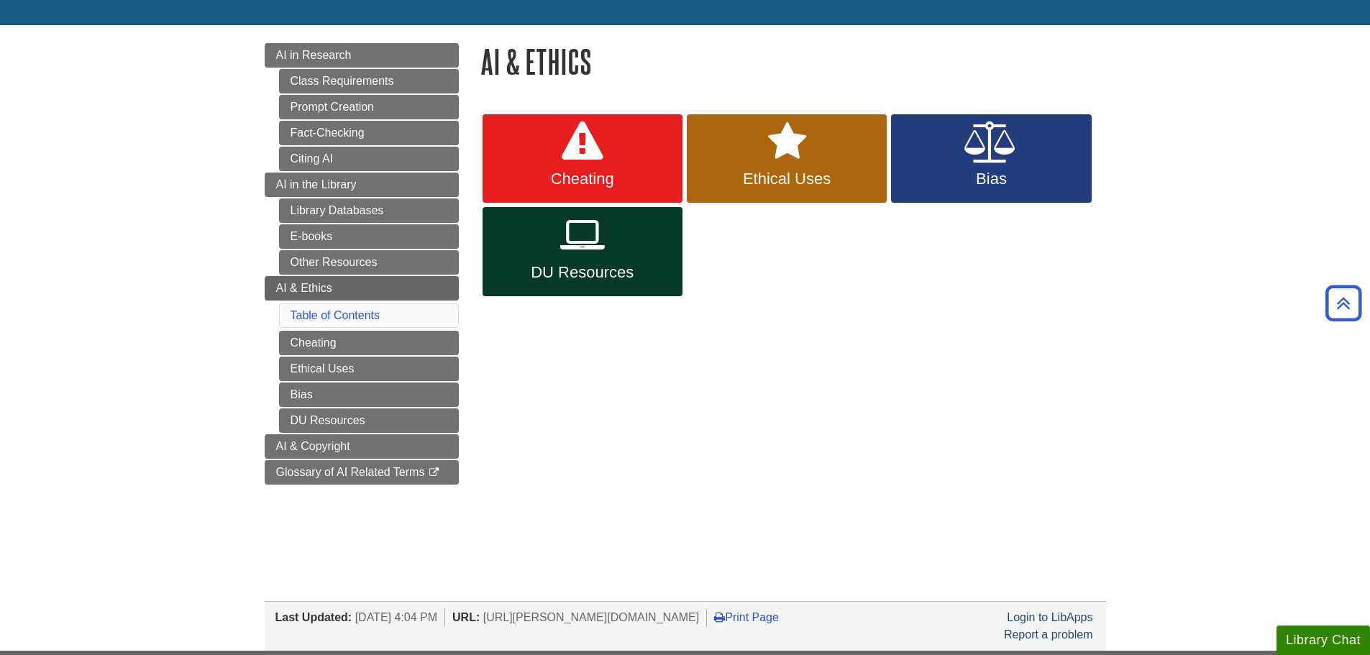
scroll to position [72, 0]
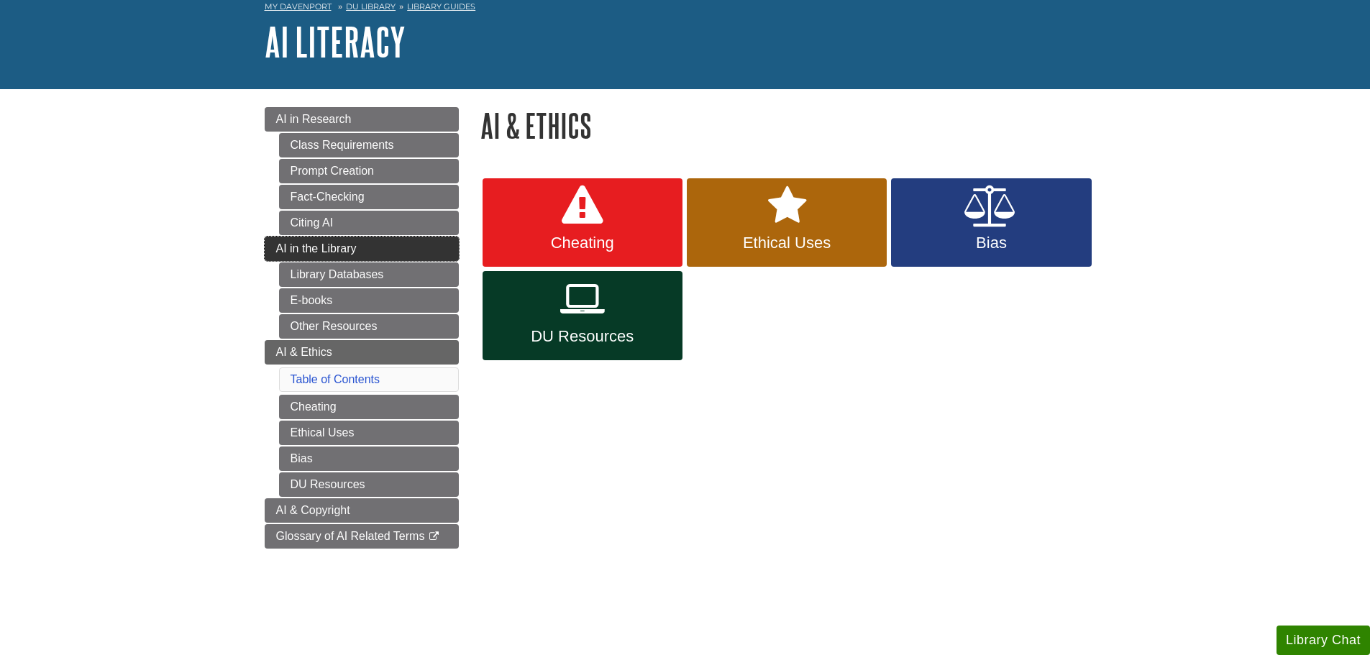
drag, startPoint x: 281, startPoint y: 245, endPoint x: 233, endPoint y: 266, distance: 52.8
click at [279, 245] on span "AI in the Library" at bounding box center [316, 248] width 81 height 12
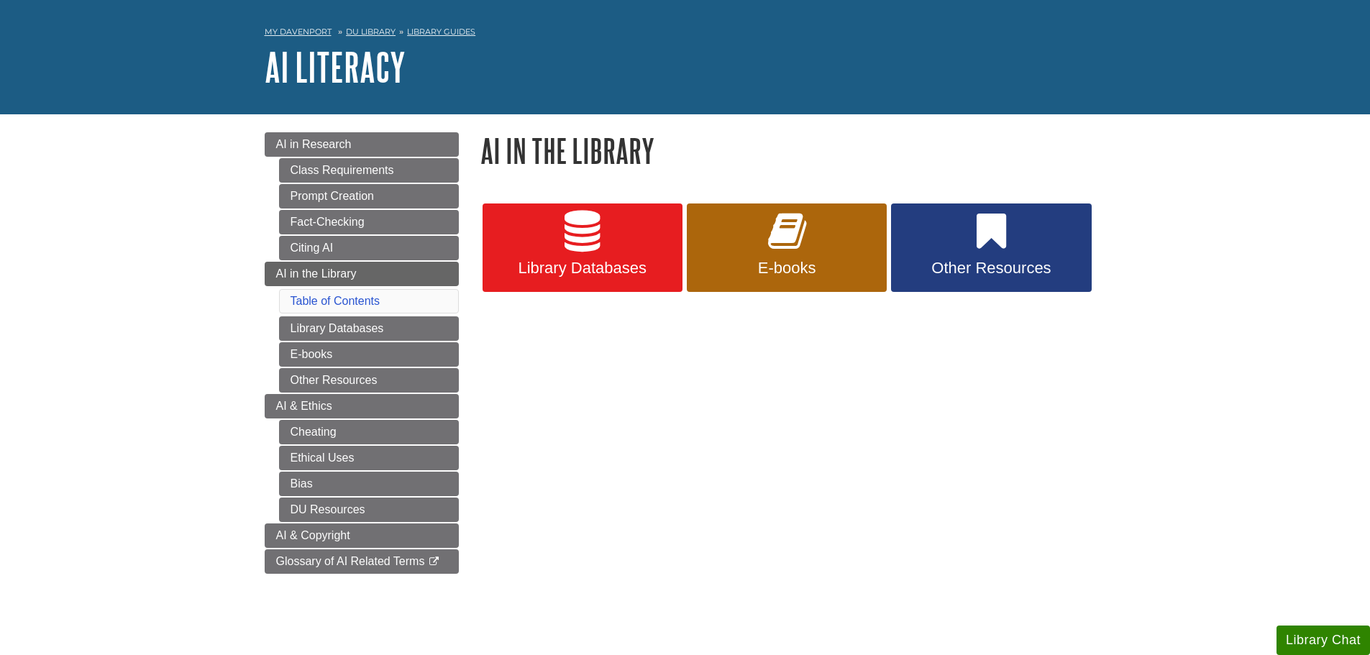
scroll to position [72, 0]
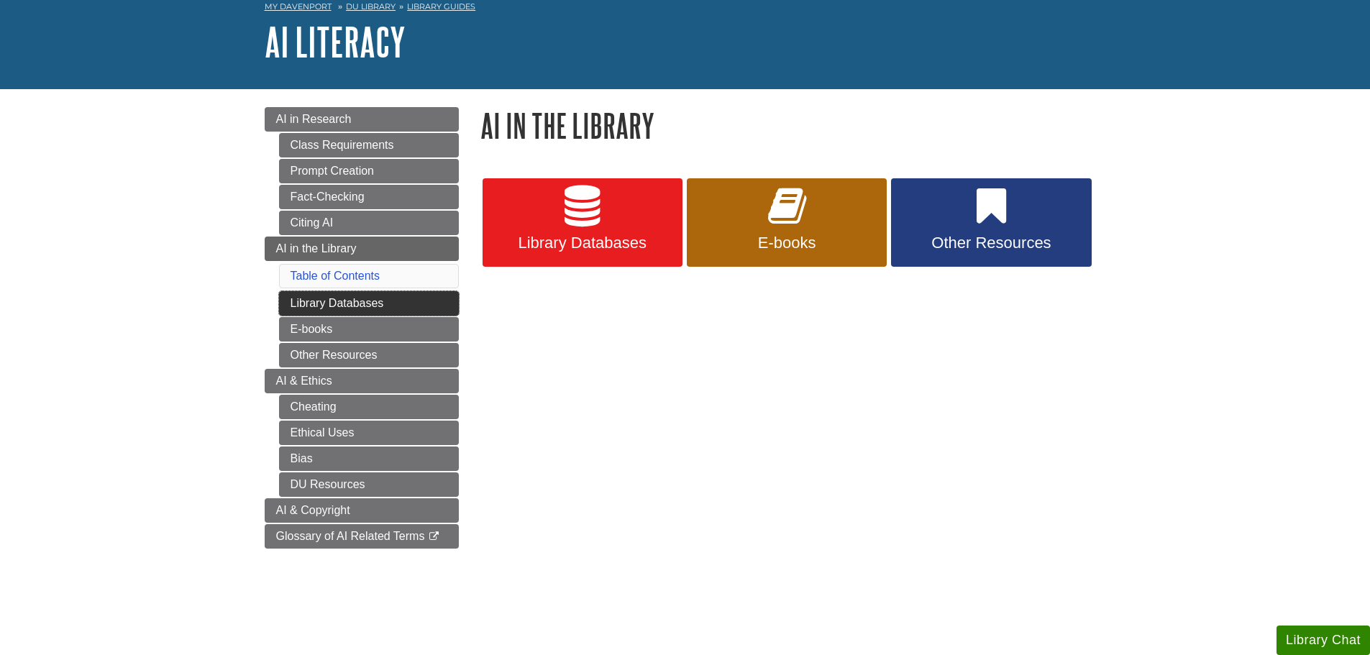
click at [294, 308] on link "Library Databases" at bounding box center [369, 303] width 180 height 24
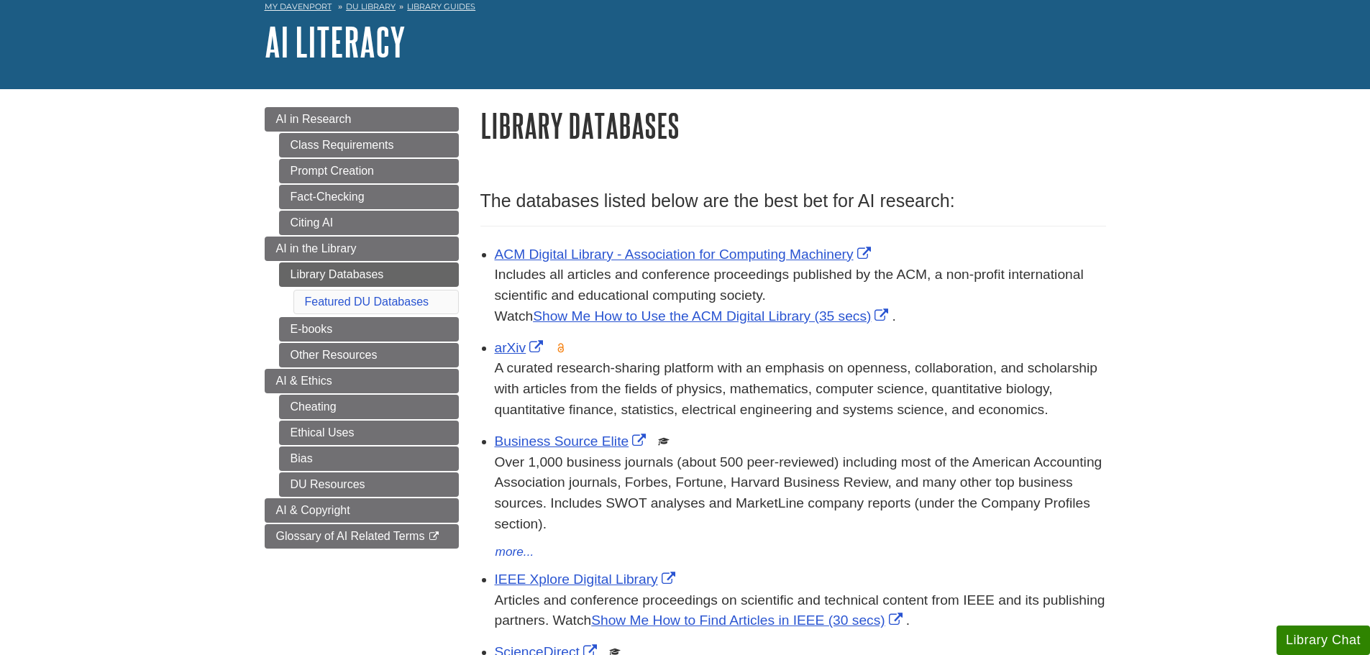
scroll to position [144, 0]
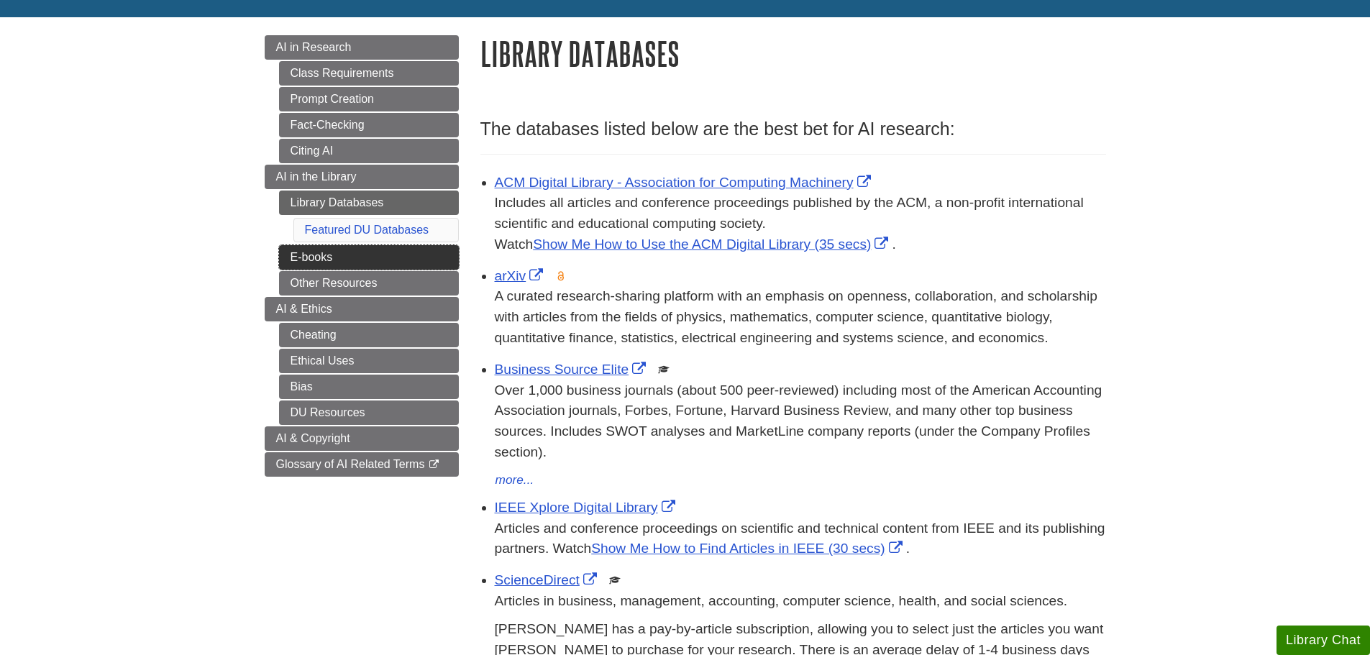
click at [433, 248] on link "E-books" at bounding box center [369, 257] width 180 height 24
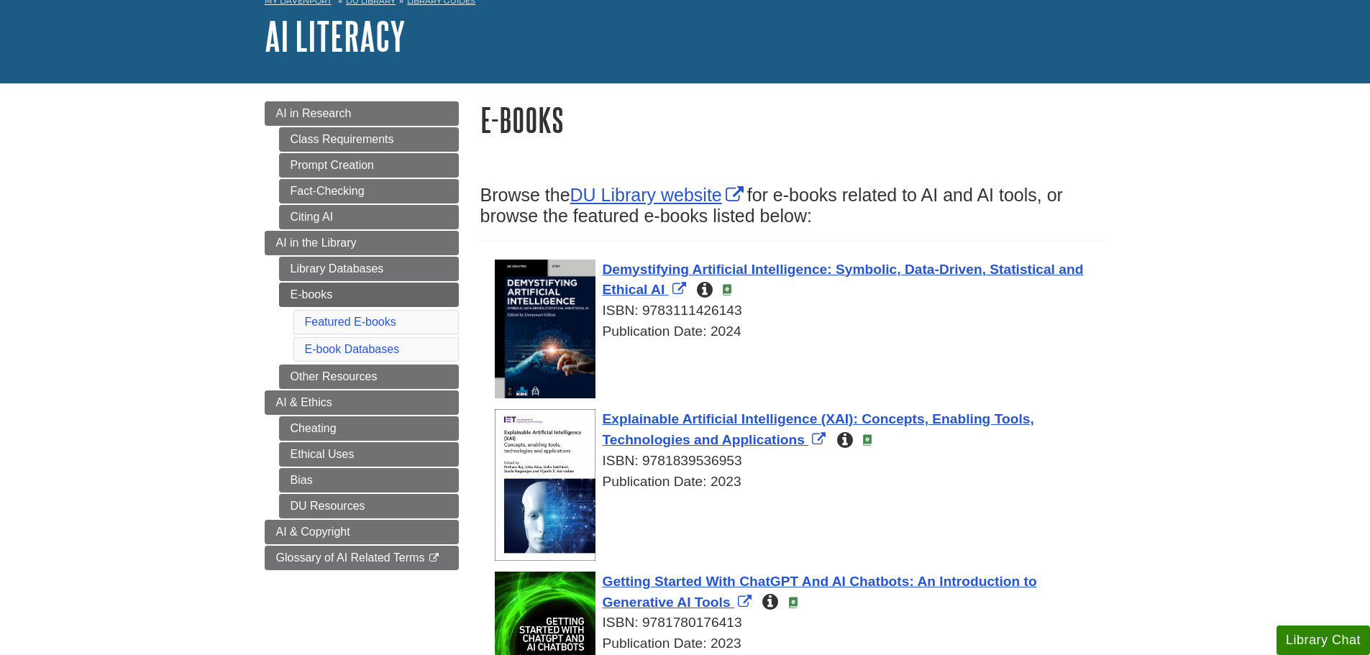
scroll to position [144, 0]
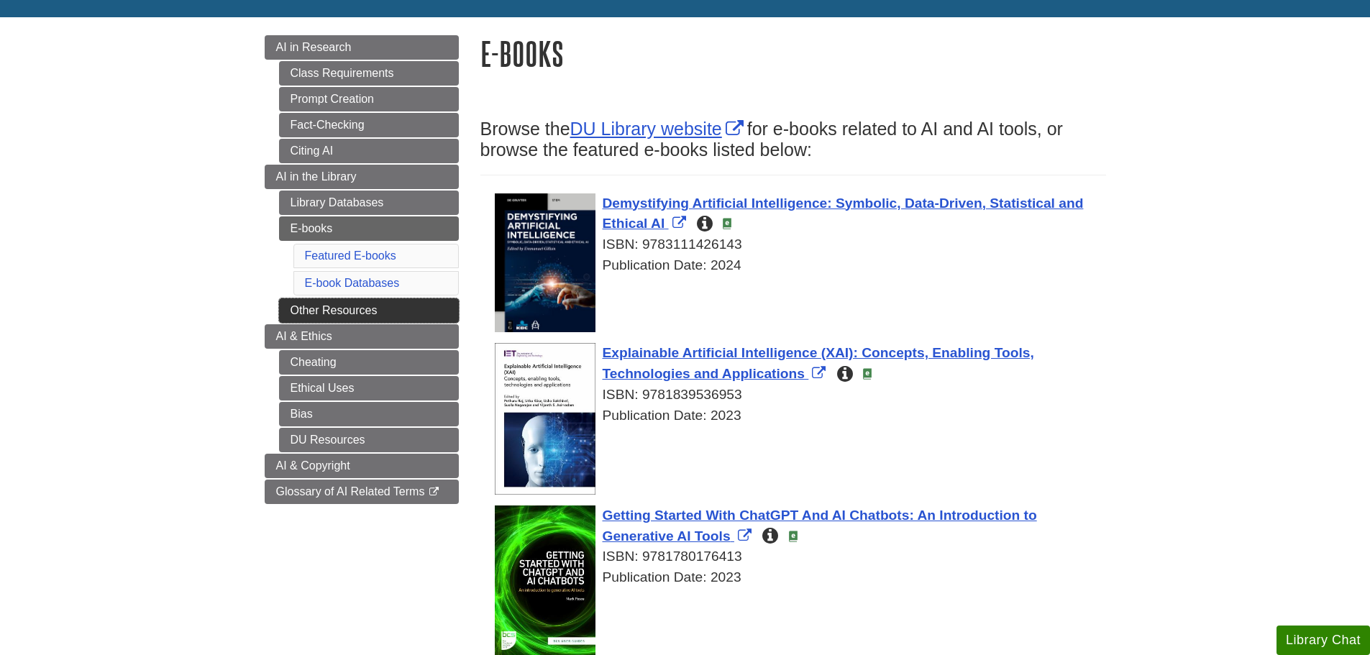
click at [294, 309] on link "Other Resources" at bounding box center [369, 311] width 180 height 24
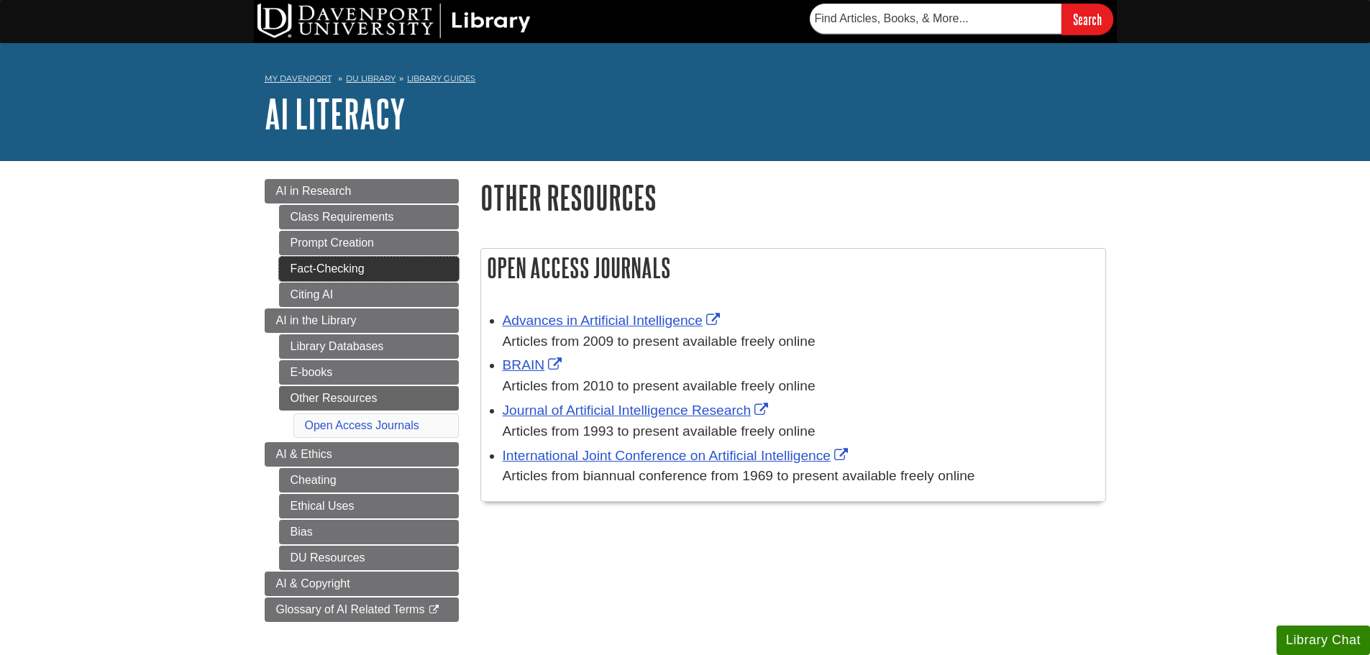
click at [288, 271] on link "Fact-Checking" at bounding box center [369, 269] width 180 height 24
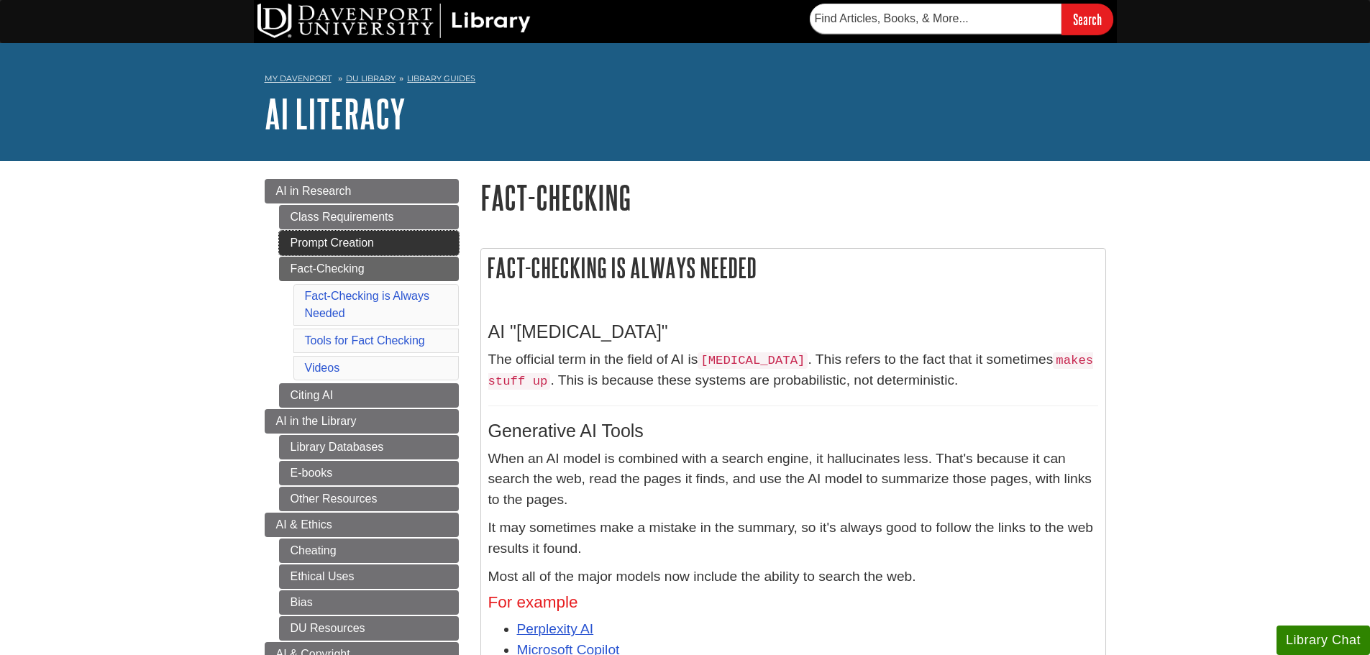
click at [306, 244] on link "Prompt Creation" at bounding box center [369, 243] width 180 height 24
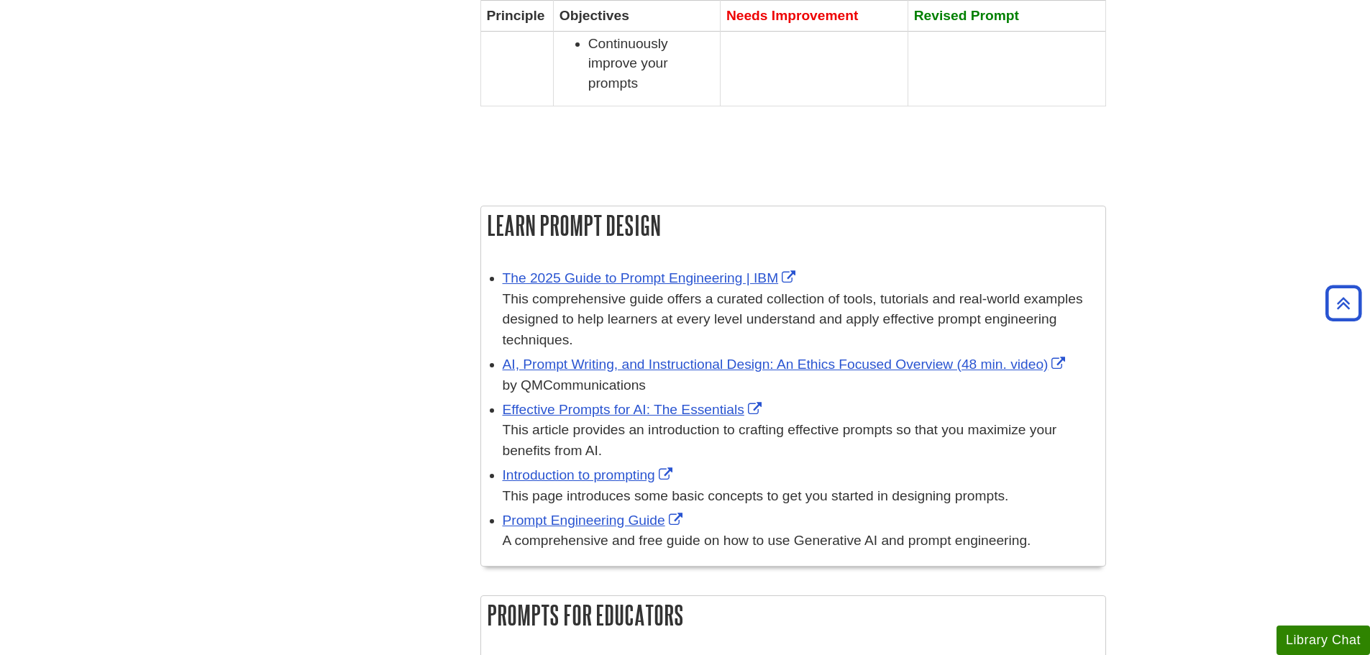
scroll to position [1870, 0]
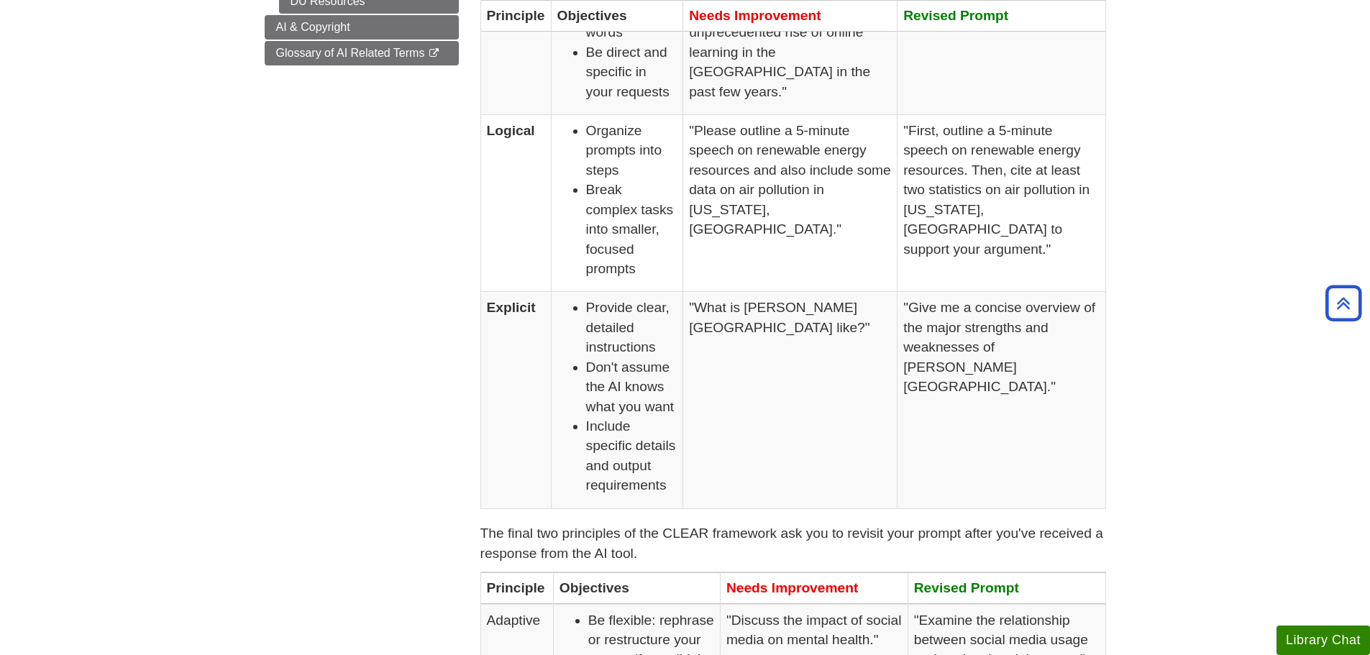
scroll to position [576, 0]
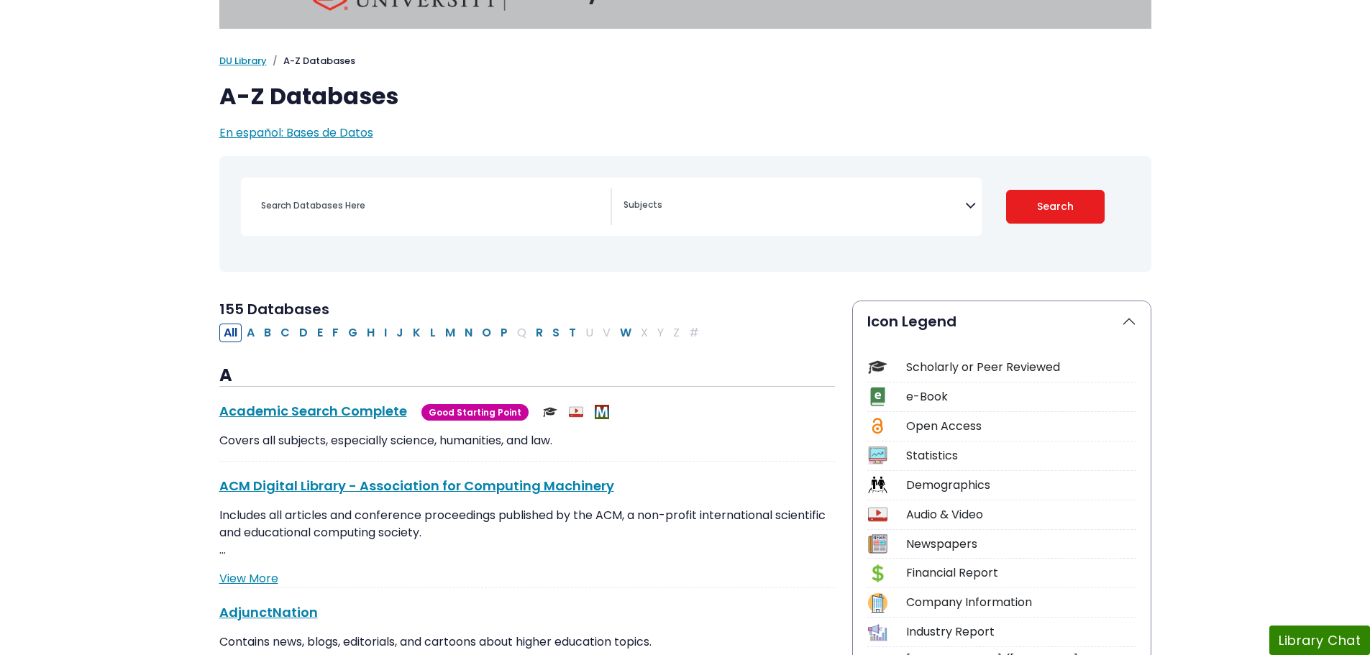
scroll to position [72, 0]
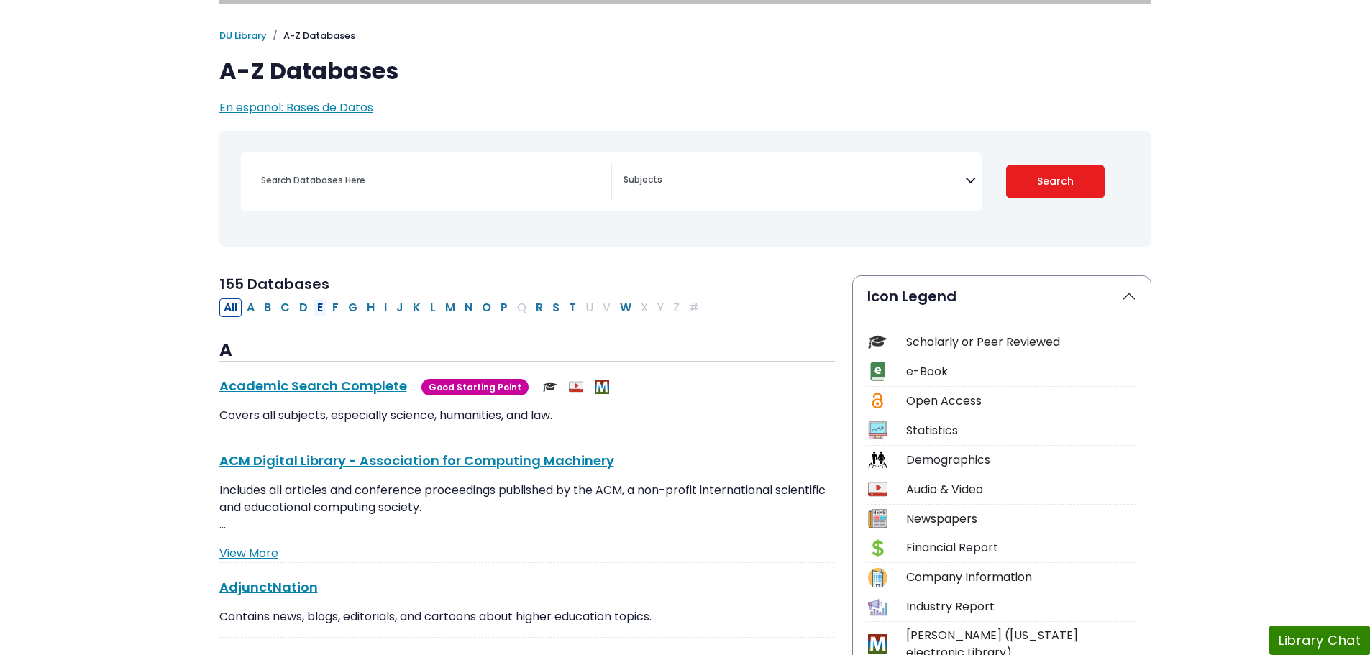
click at [326, 309] on button "E" at bounding box center [320, 308] width 14 height 19
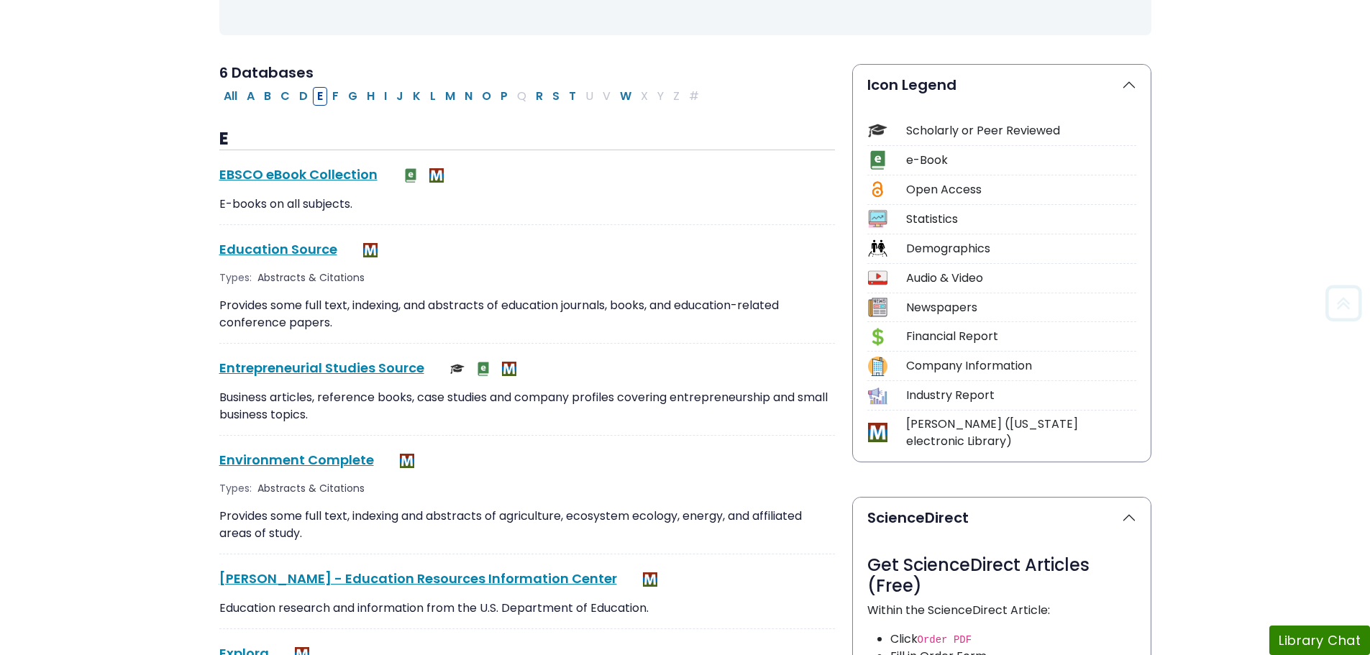
scroll to position [288, 0]
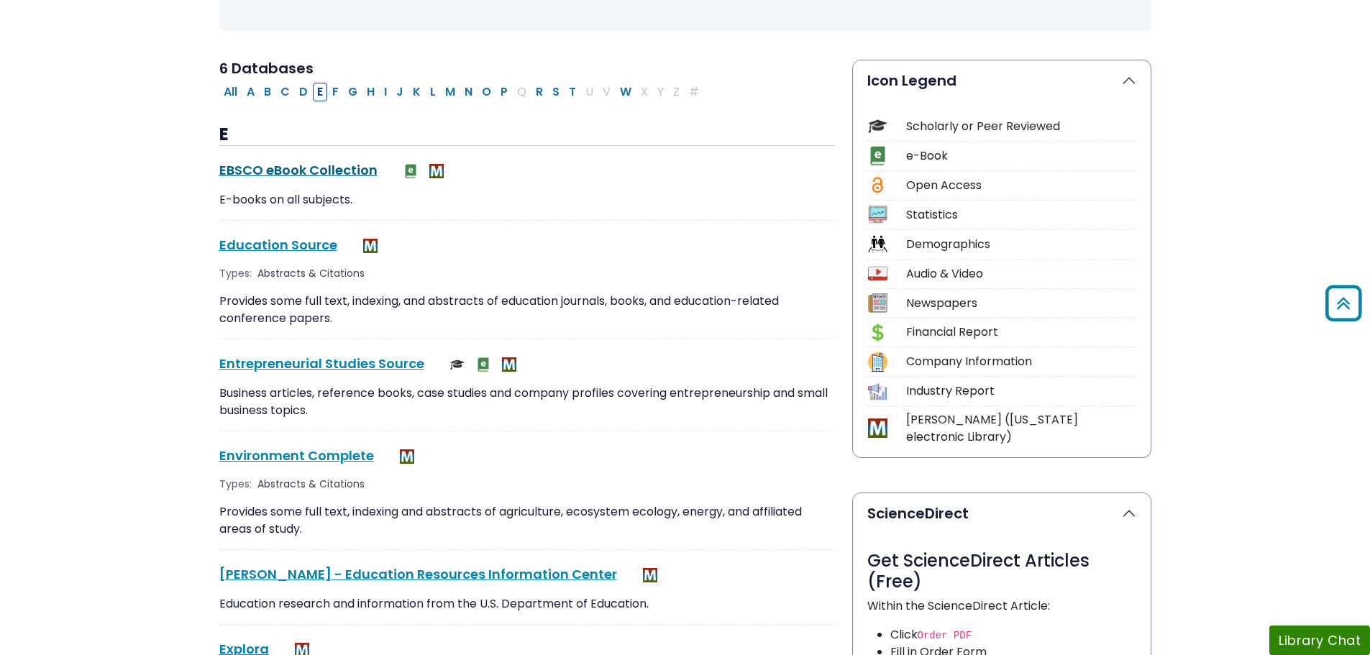
click at [338, 173] on link "EBSCO eBook Collection This link opens in a new window" at bounding box center [298, 170] width 158 height 18
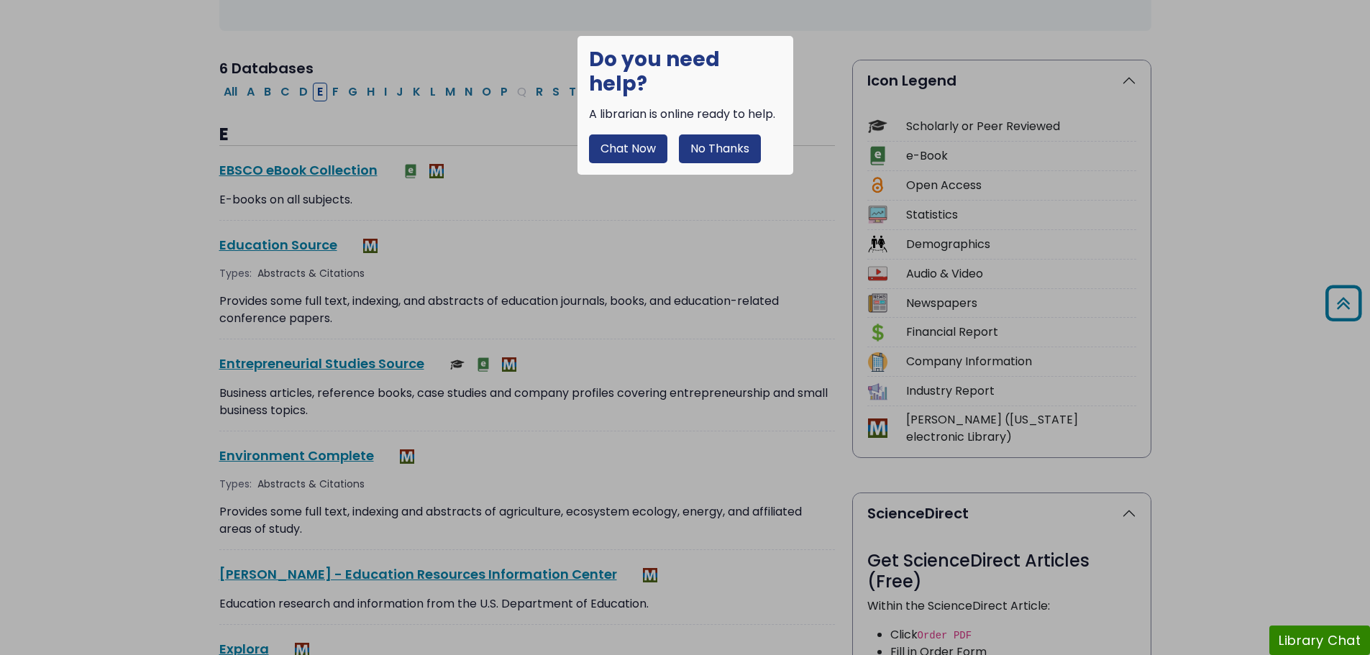
click at [702, 135] on button "No Thanks" at bounding box center [720, 149] width 82 height 29
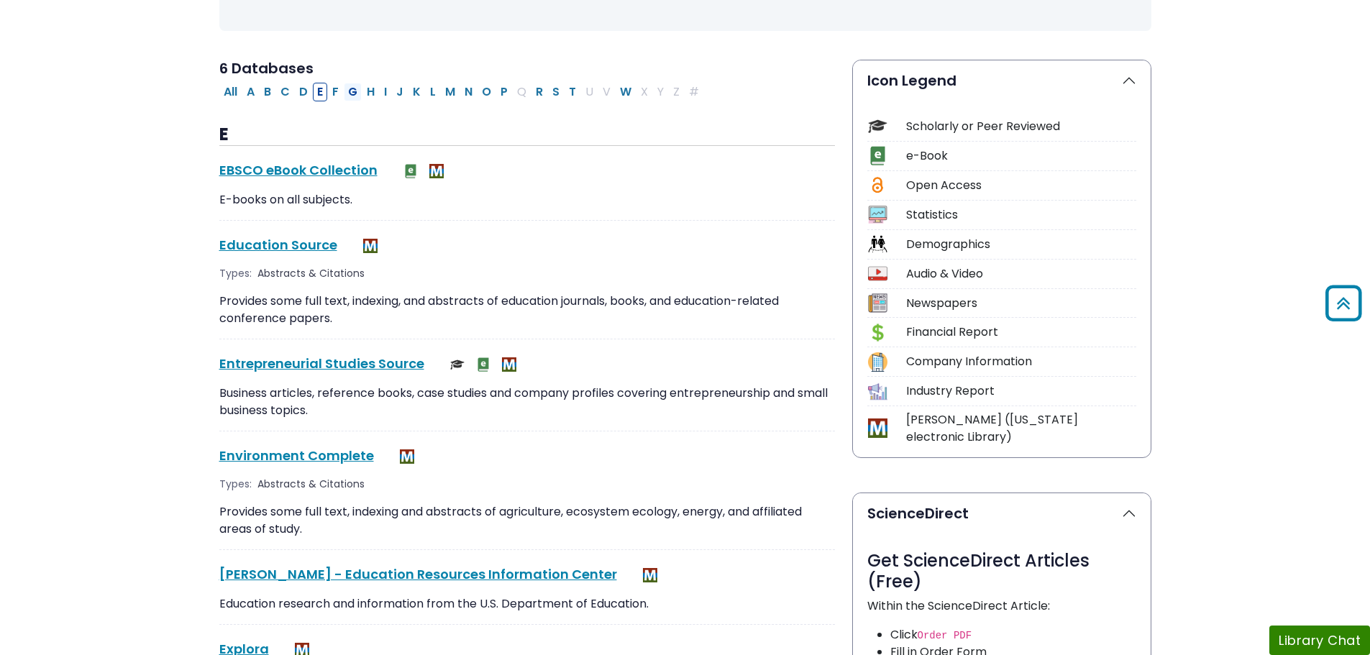
click at [355, 96] on button "G" at bounding box center [353, 92] width 18 height 19
select select "Database Subject Filter"
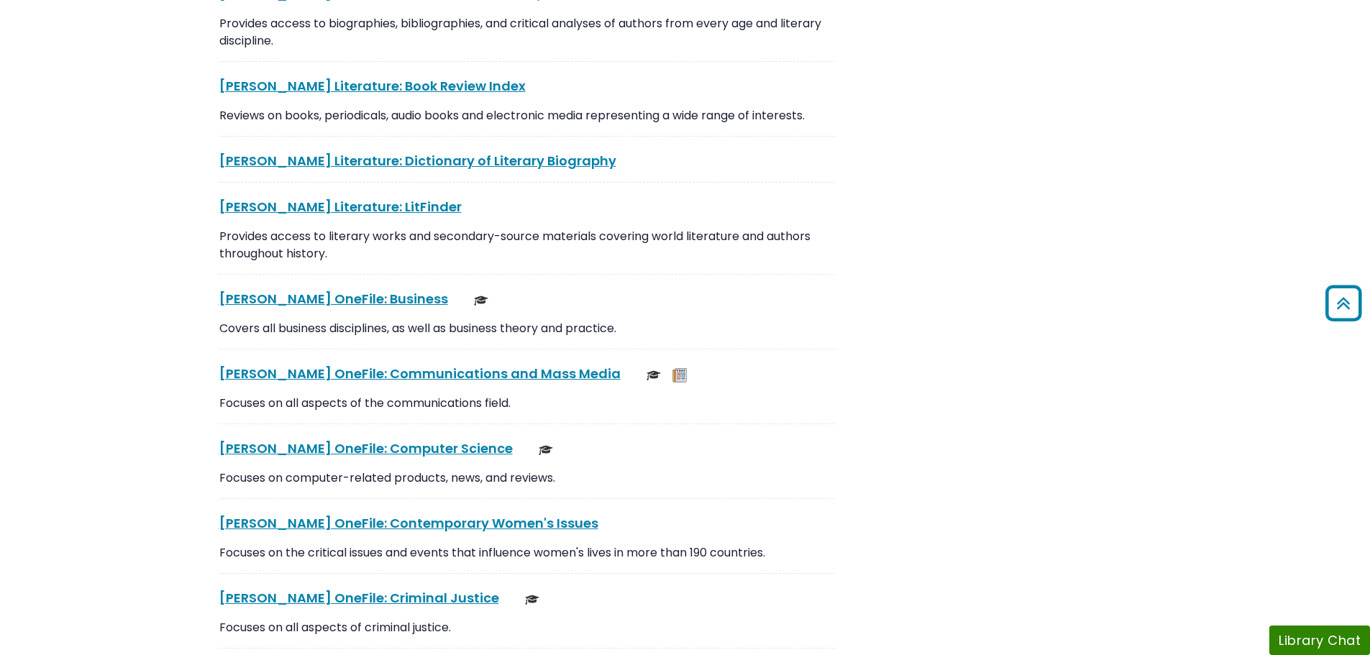
scroll to position [1870, 0]
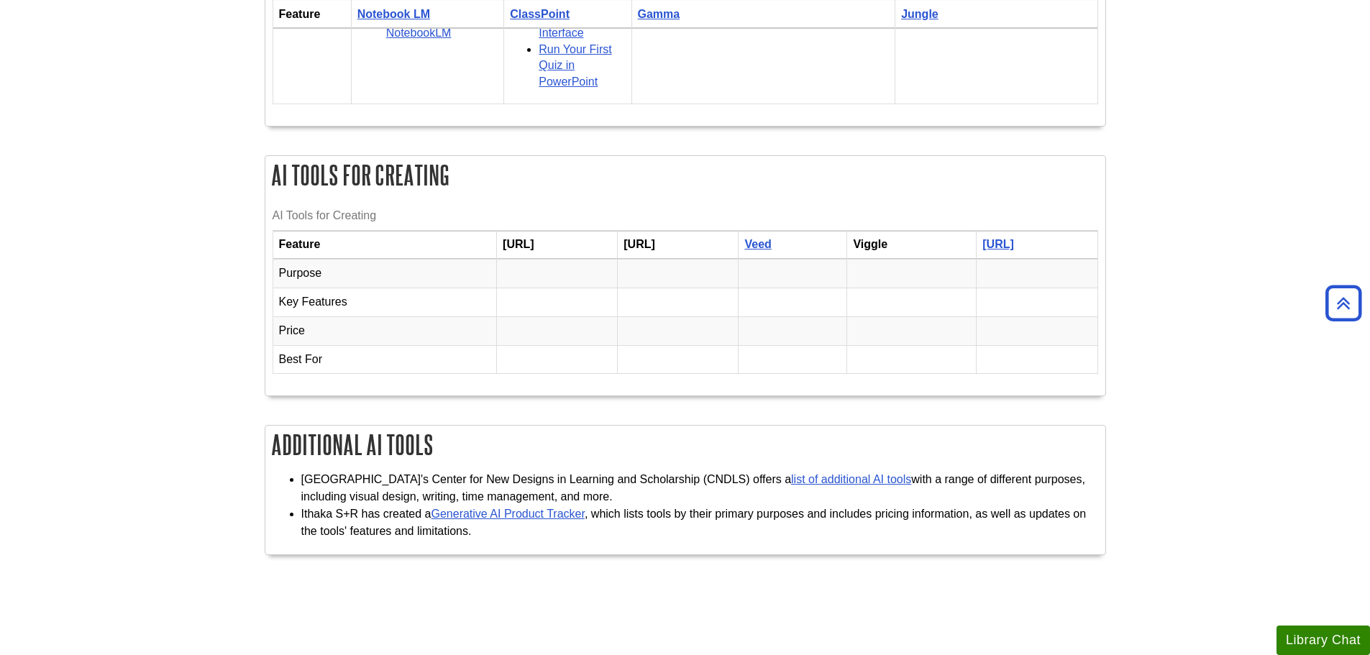
scroll to position [2734, 0]
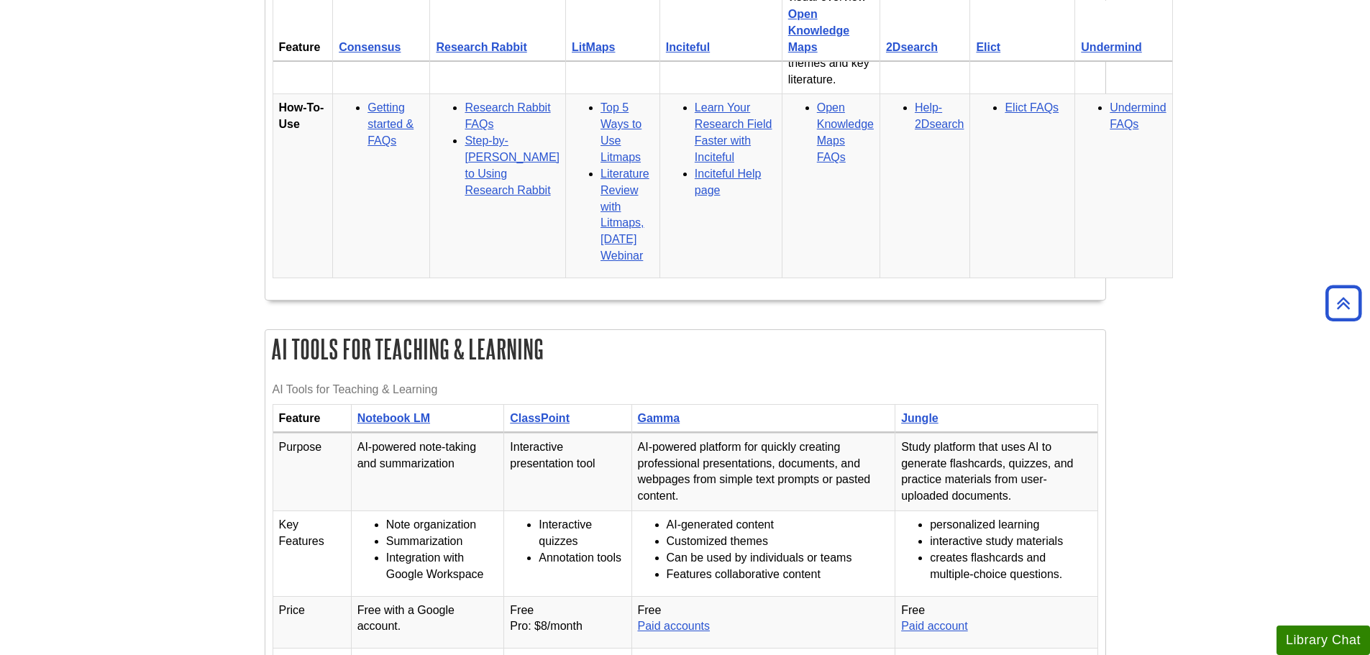
scroll to position [1727, 0]
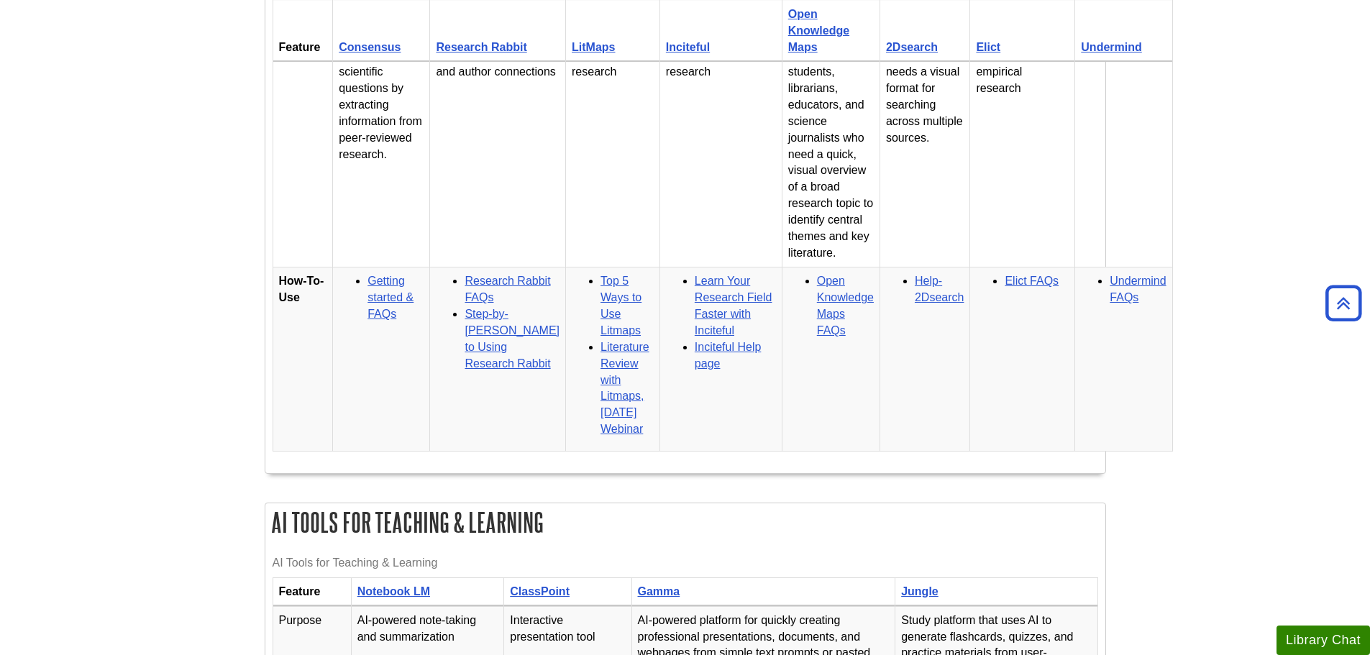
click at [1278, 347] on body "Skip to Main Content Search My Davenport DU Library Library Guides AI Tools Hom…" at bounding box center [685, 119] width 1370 height 3693
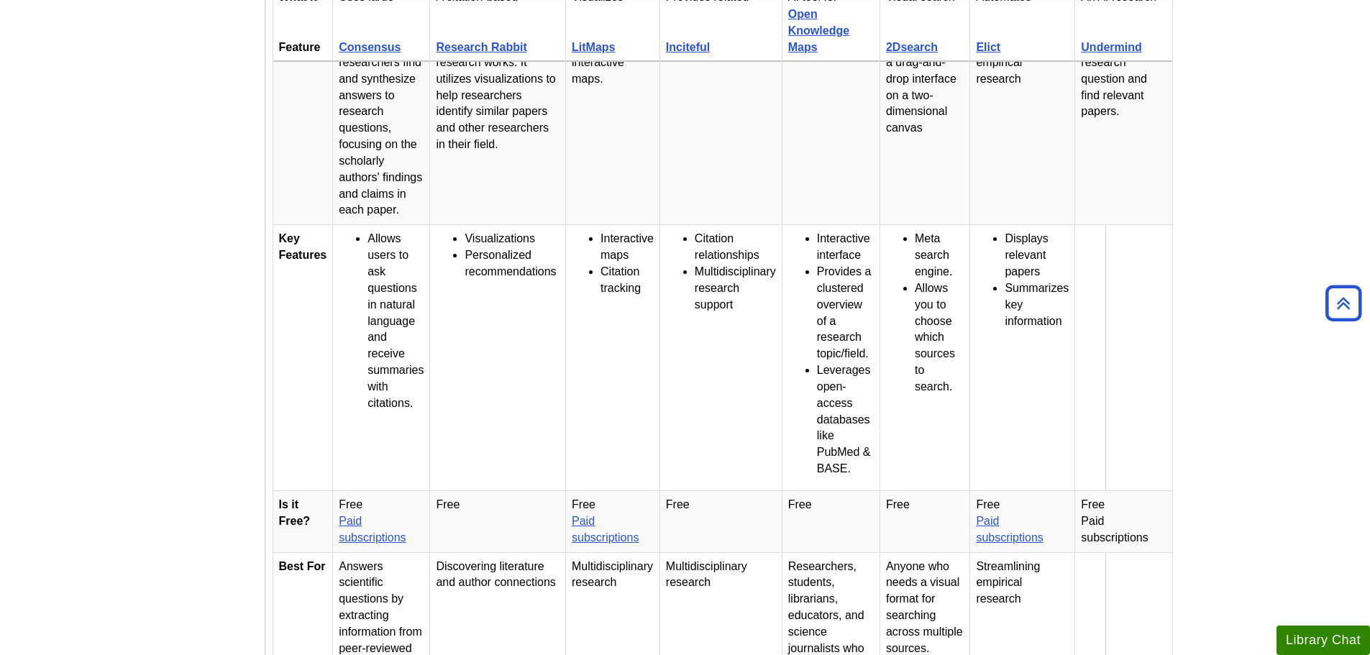
scroll to position [1079, 0]
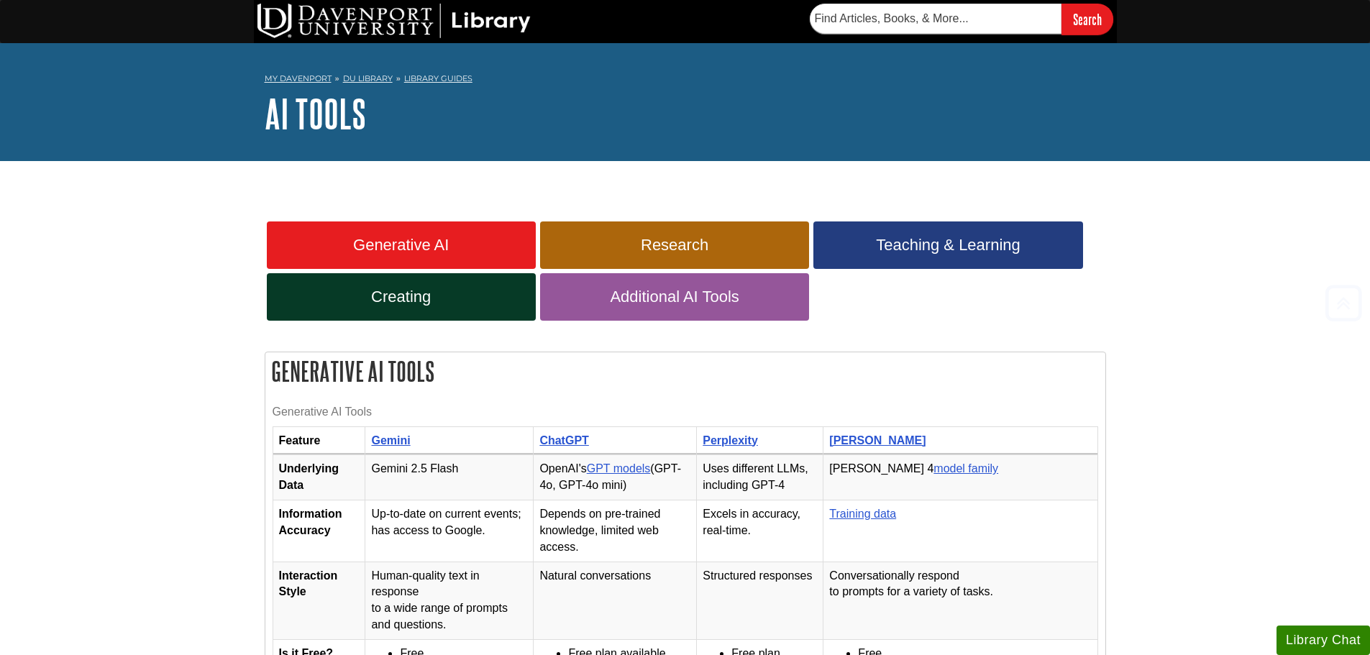
scroll to position [1075, 0]
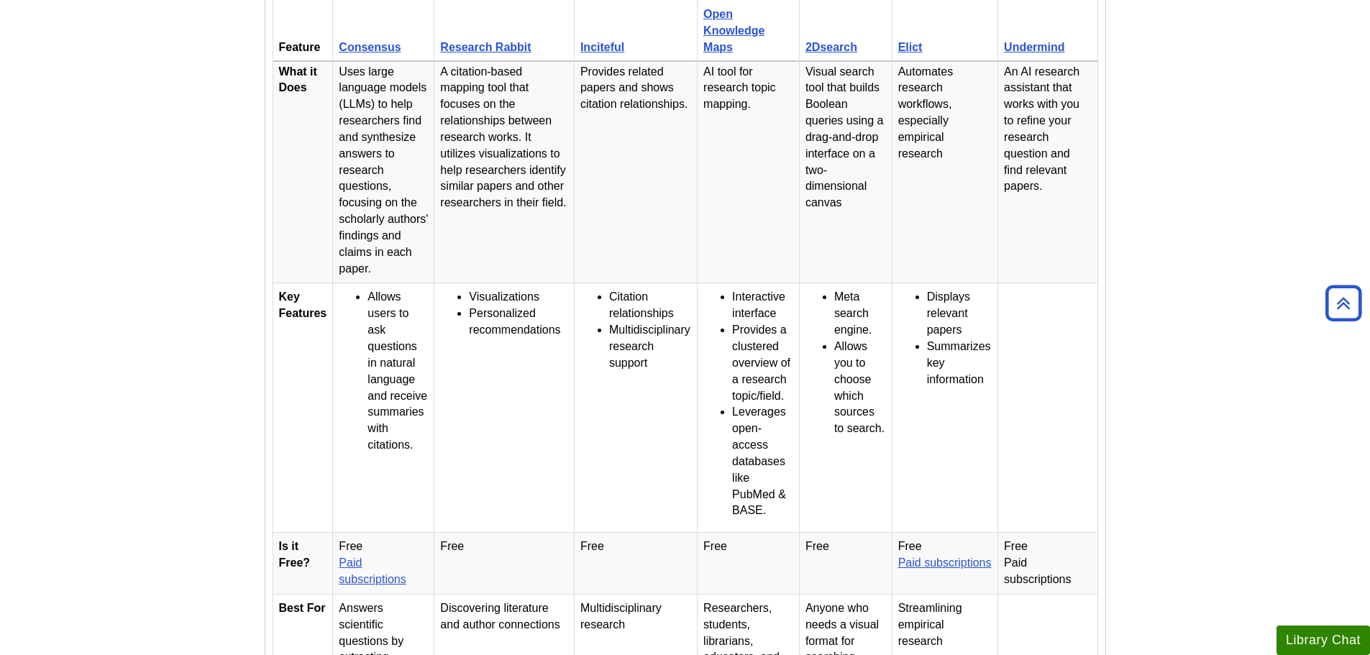
scroll to position [1291, 0]
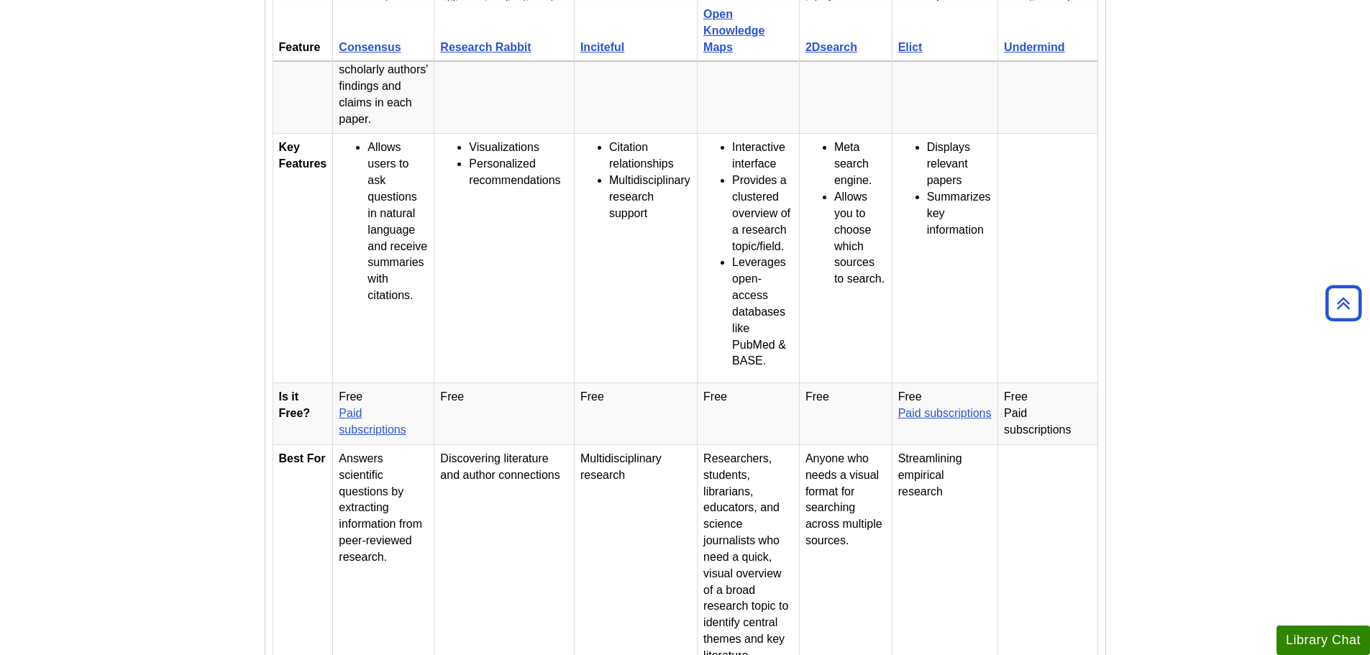
drag, startPoint x: 1286, startPoint y: 242, endPoint x: 1136, endPoint y: 249, distance: 150.5
click at [1274, 246] on body "Skip to Main Content Search My [PERSON_NAME][GEOGRAPHIC_DATA] Library Guides AI…" at bounding box center [685, 506] width 1370 height 3594
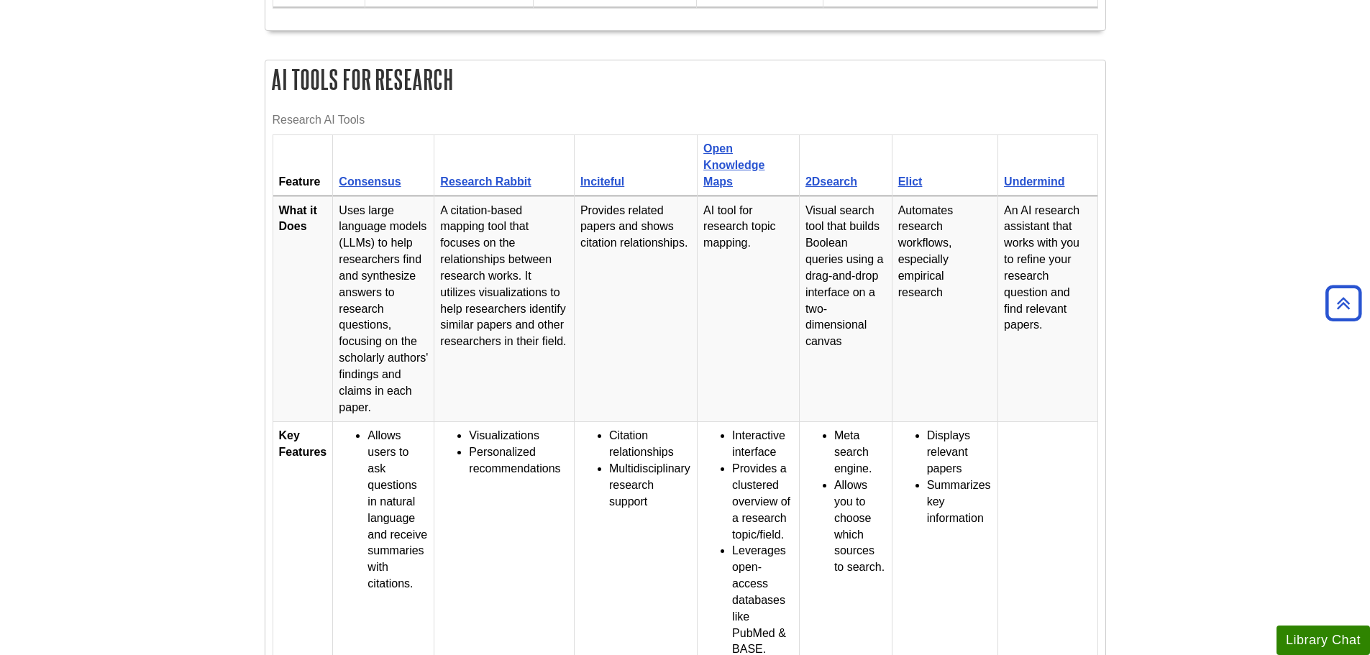
scroll to position [1147, 0]
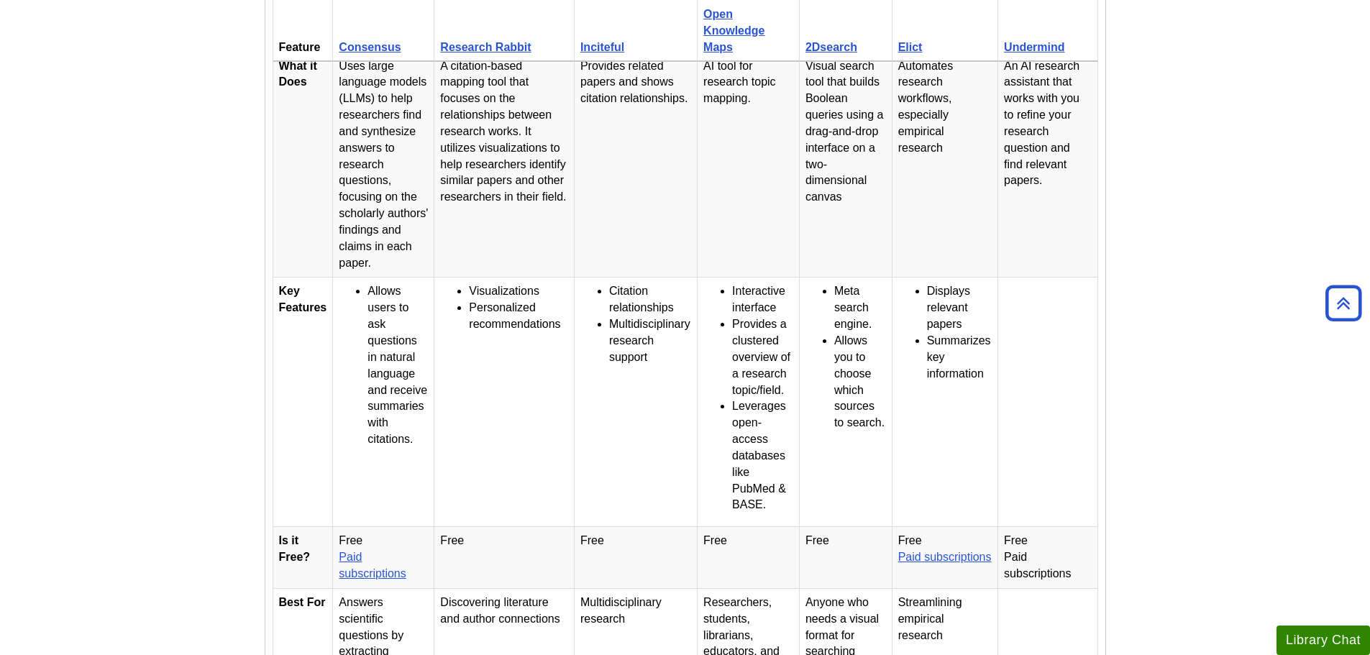
click at [1229, 218] on body "Skip to Main Content Search My Davenport DU Library Library Guides AI Tools Hom…" at bounding box center [685, 650] width 1370 height 3594
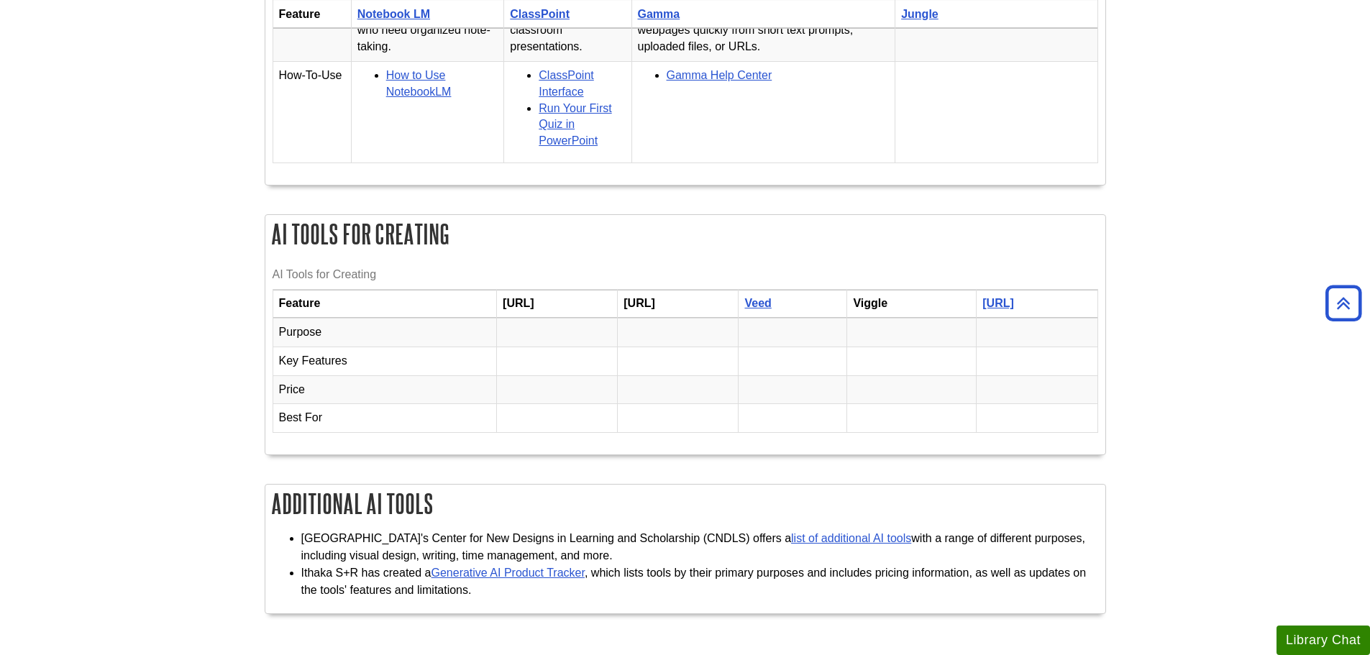
scroll to position [2586, 0]
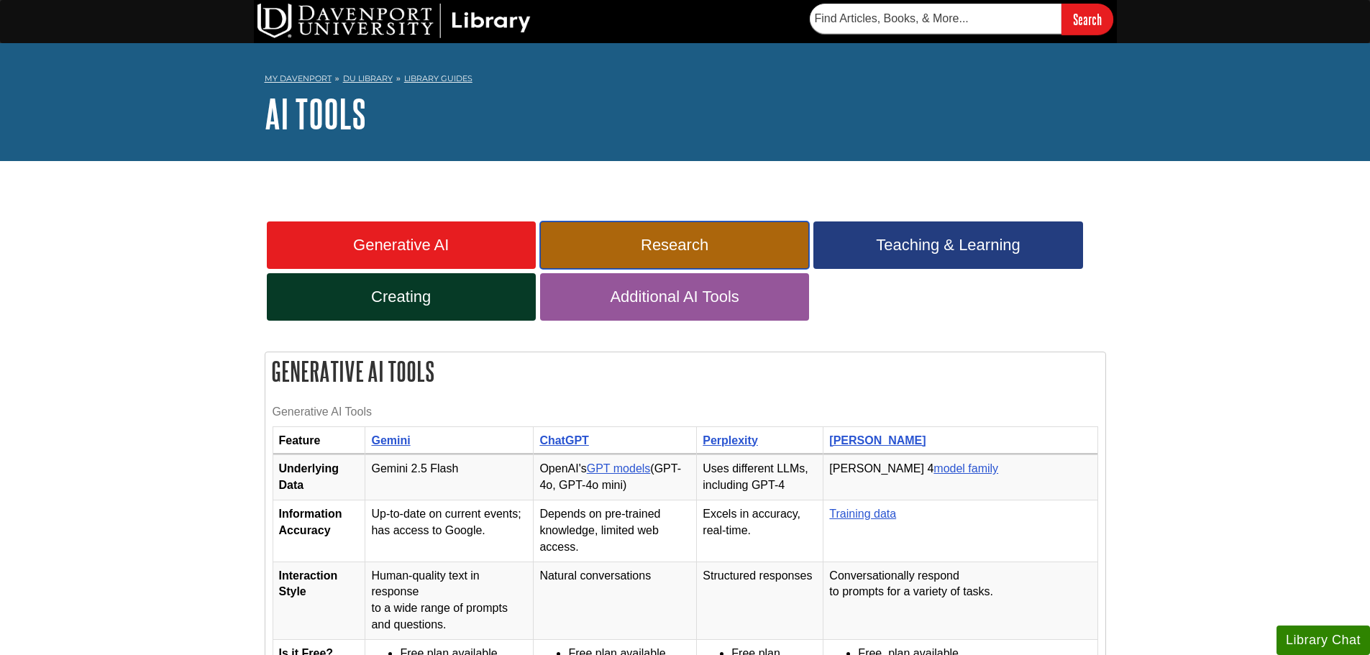
click at [770, 262] on link "Research" at bounding box center [674, 245] width 269 height 47
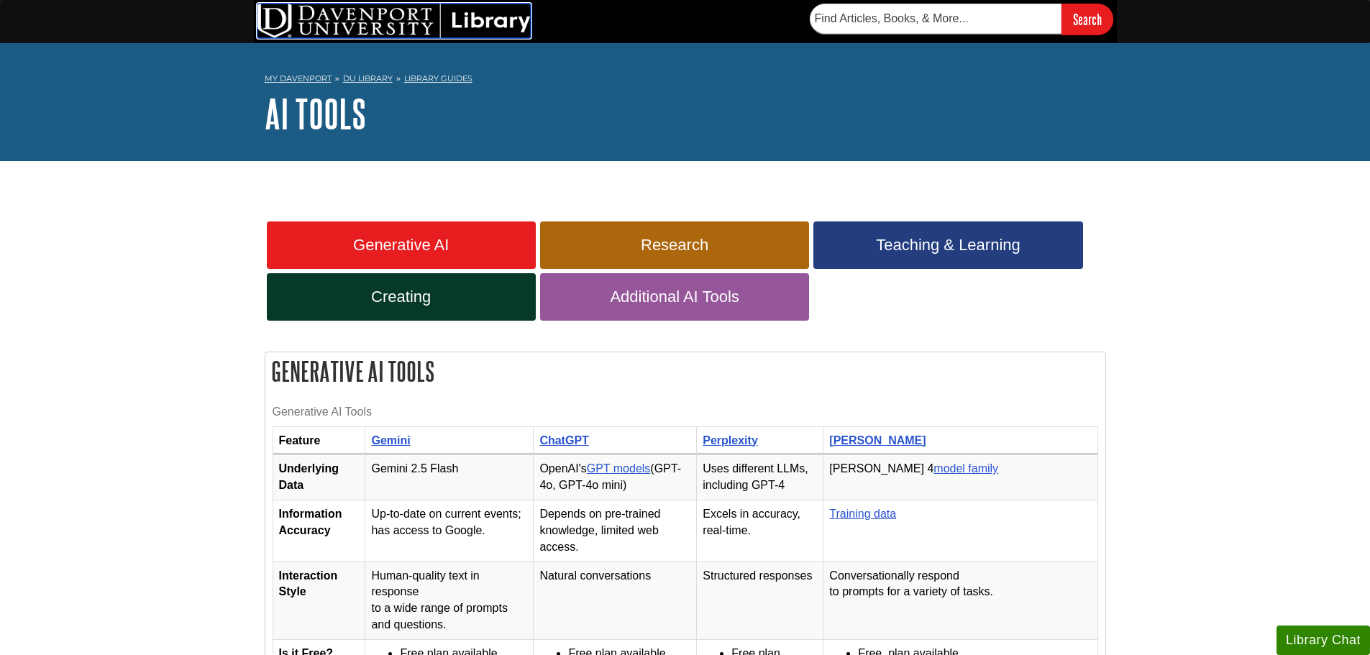
click at [507, 6] on img at bounding box center [394, 21] width 273 height 35
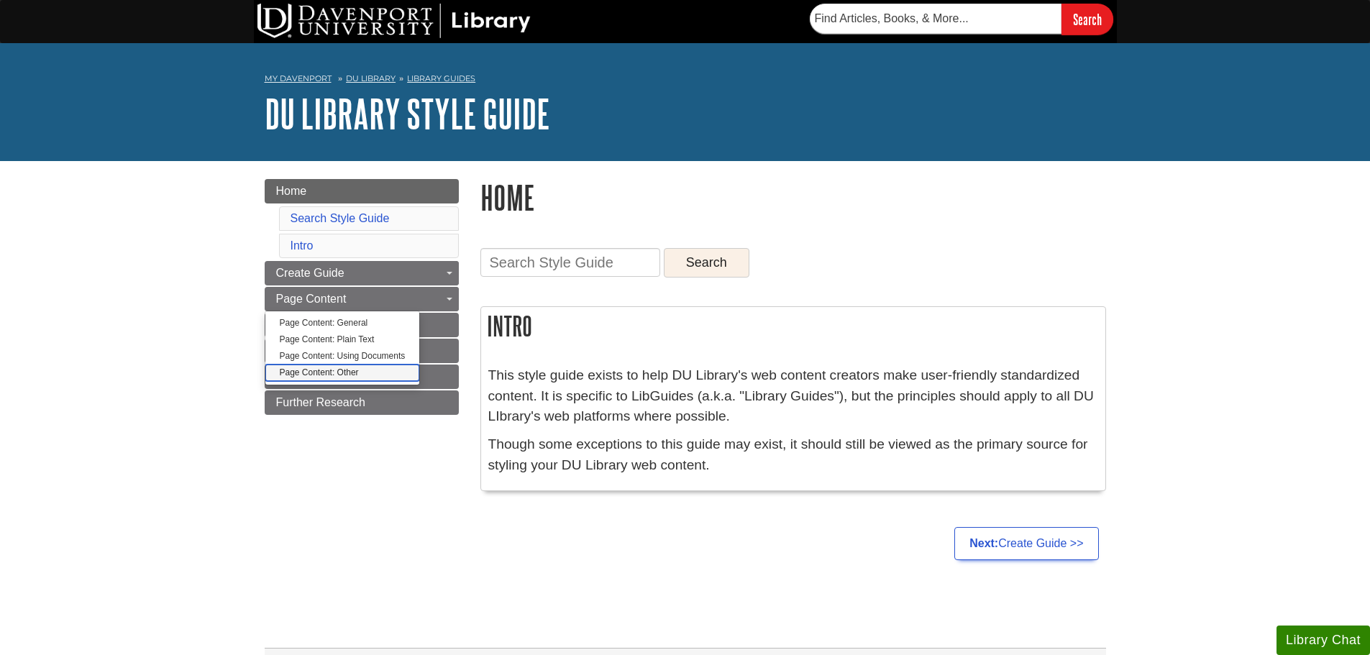
click at [373, 377] on link "Page Content: Other" at bounding box center [342, 373] width 155 height 17
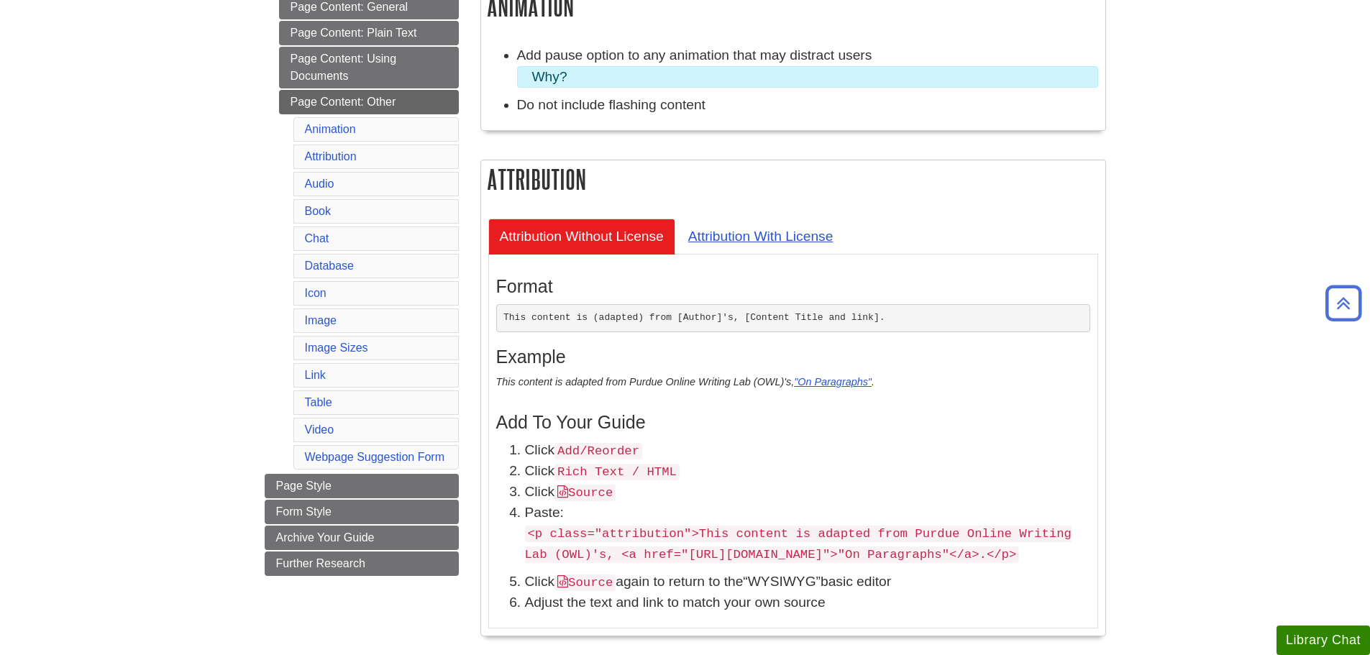
scroll to position [288, 0]
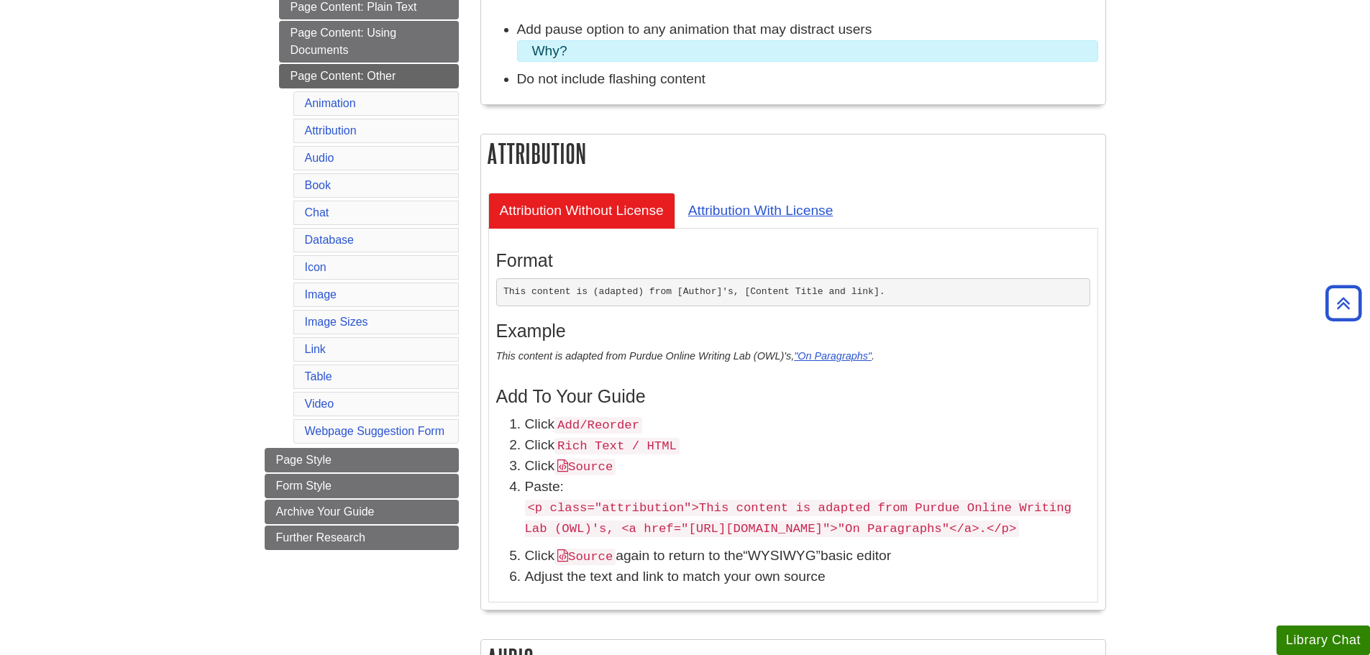
drag, startPoint x: 527, startPoint y: 504, endPoint x: 883, endPoint y: 563, distance: 361.7
click at [883, 539] on p "<p class="attribution">This content is adapted from Purdue Online Writing Lab (…" at bounding box center [807, 518] width 565 height 42
copy code "<p class="attribution">This content is adapted from Purdue Online Writing Lab (…"
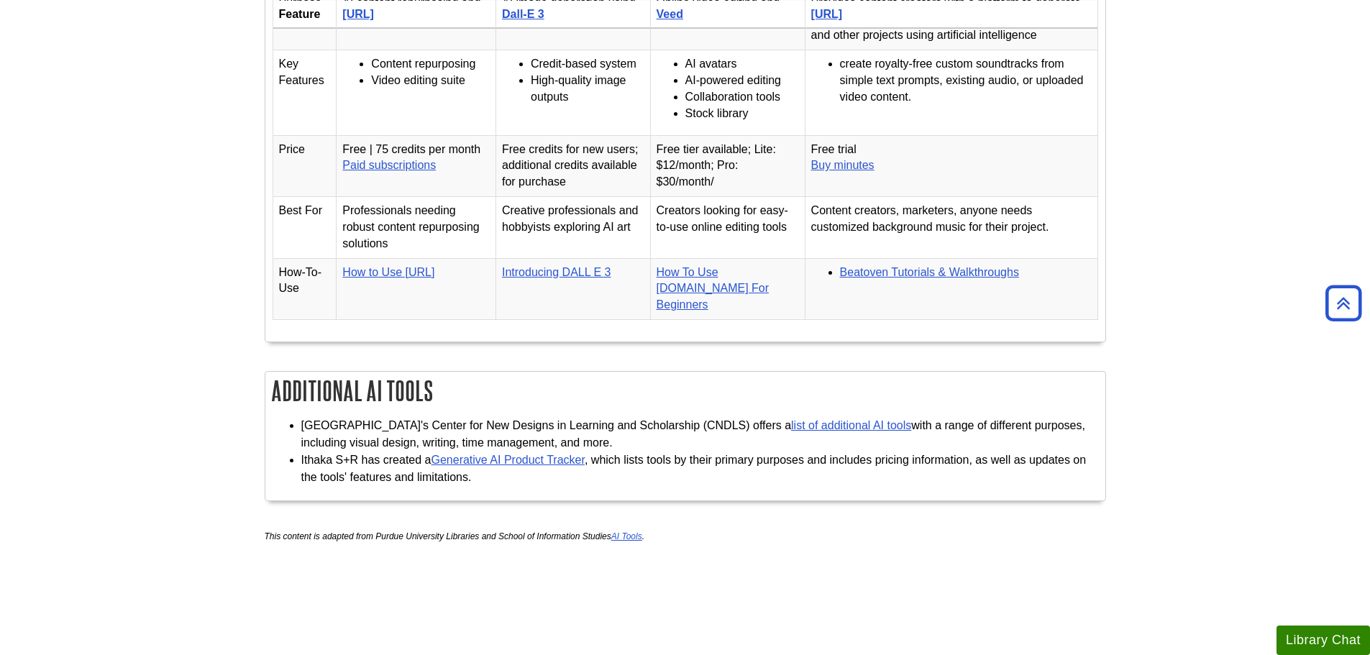
scroll to position [2861, 0]
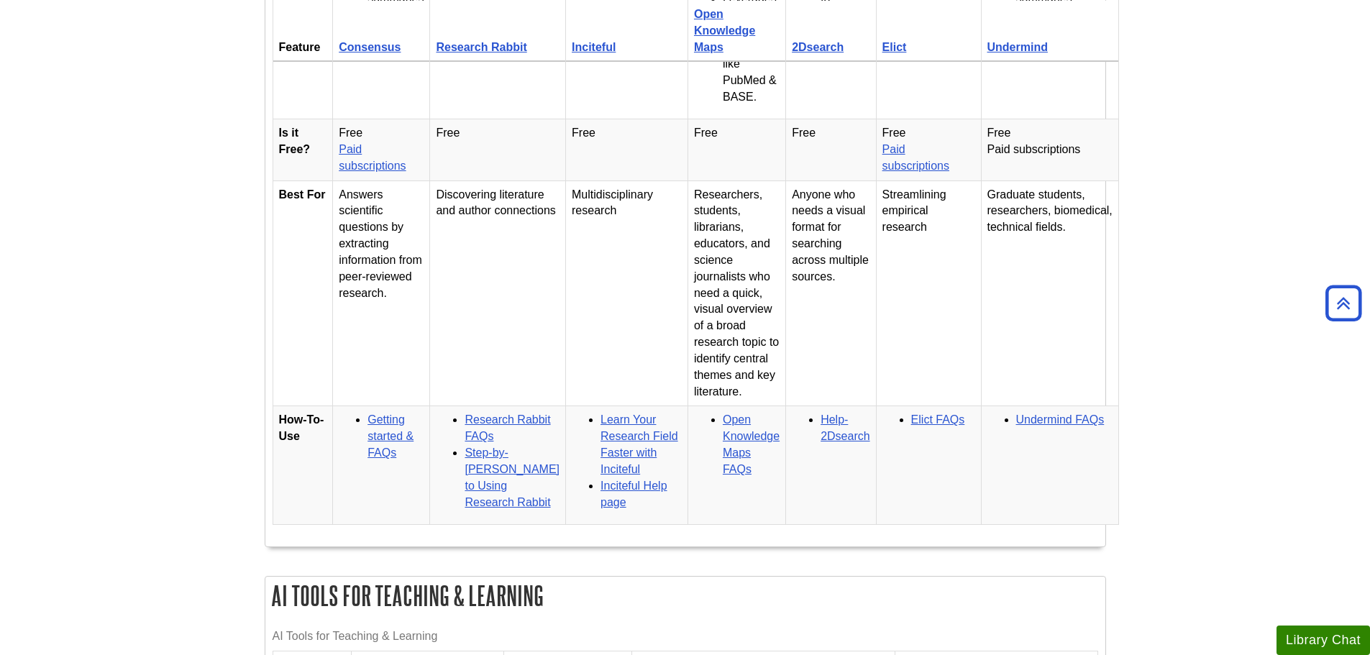
scroll to position [1422, 0]
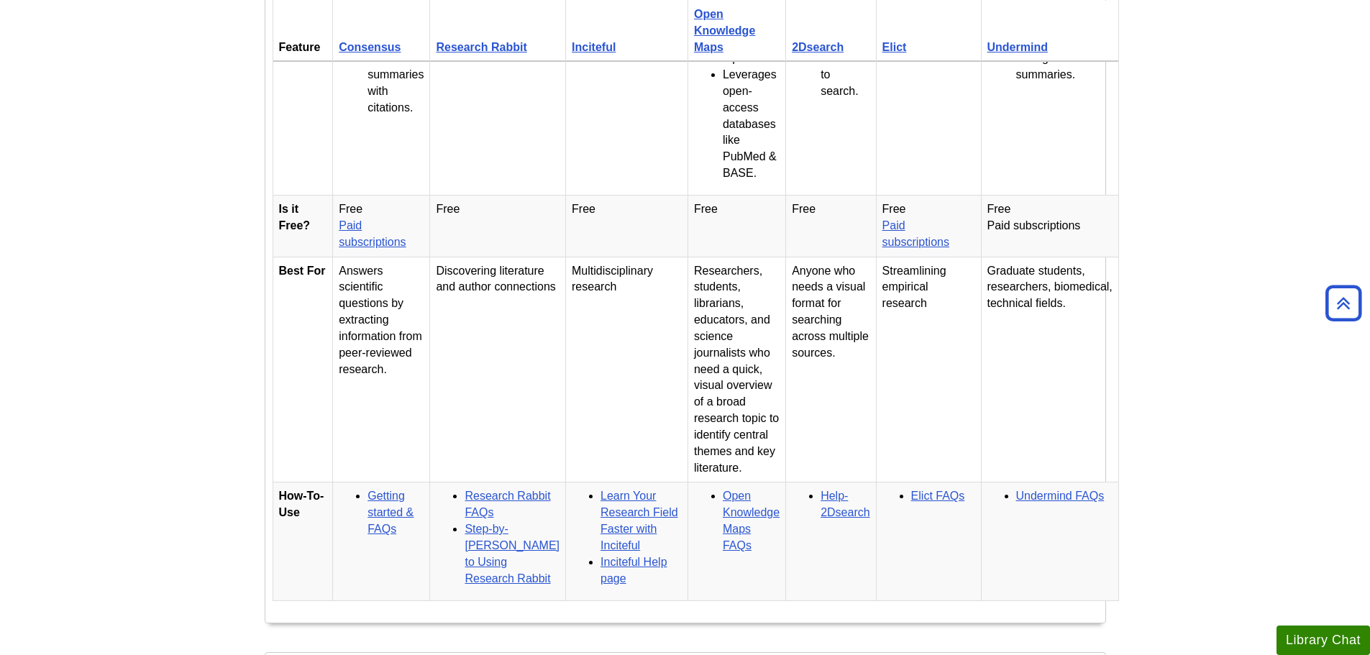
scroll to position [1511, 0]
